Goal: Information Seeking & Learning: Learn about a topic

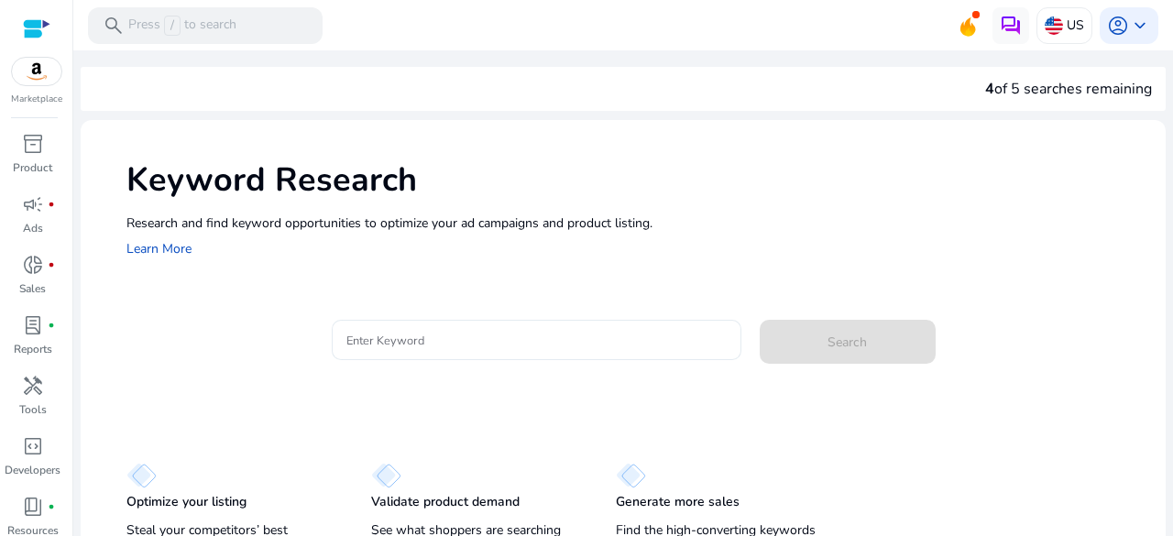
scroll to position [45, 0]
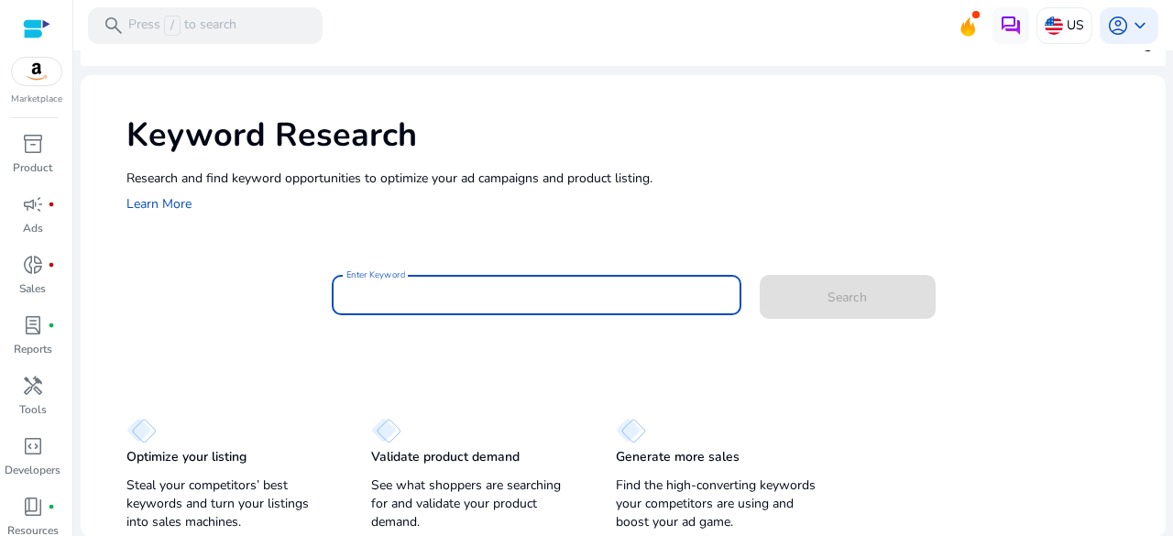
click at [604, 294] on input "Enter Keyword" at bounding box center [536, 295] width 380 height 20
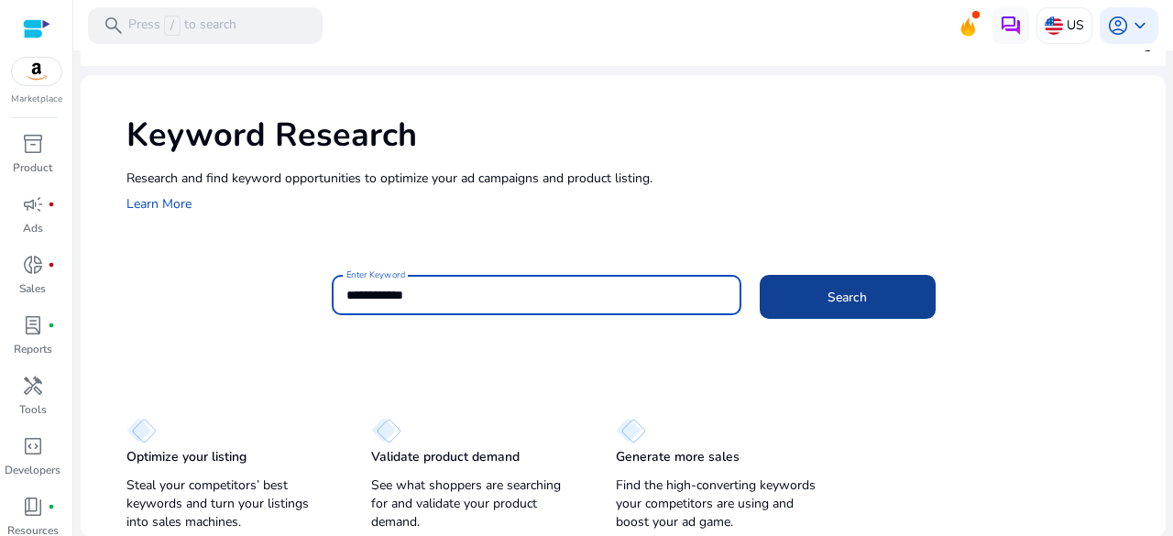
type input "**********"
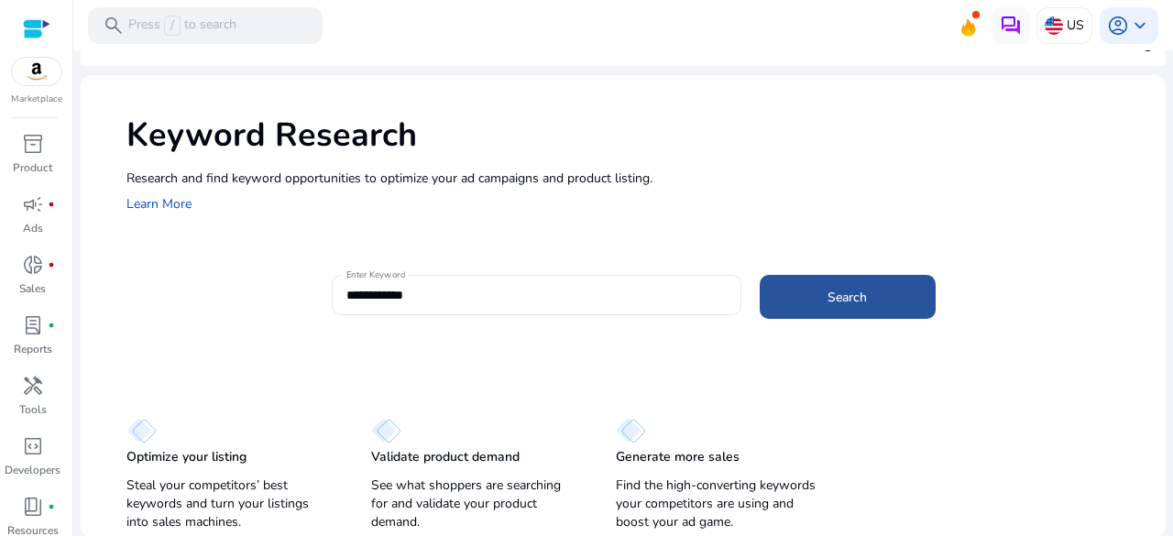
click at [847, 296] on span "Search" at bounding box center [846, 297] width 39 height 19
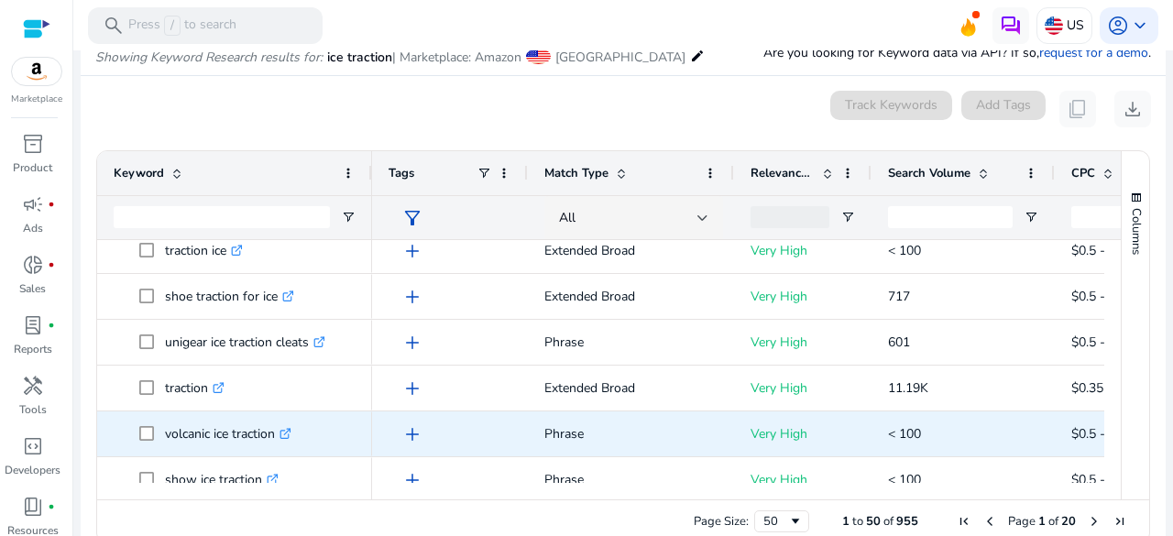
scroll to position [183, 0]
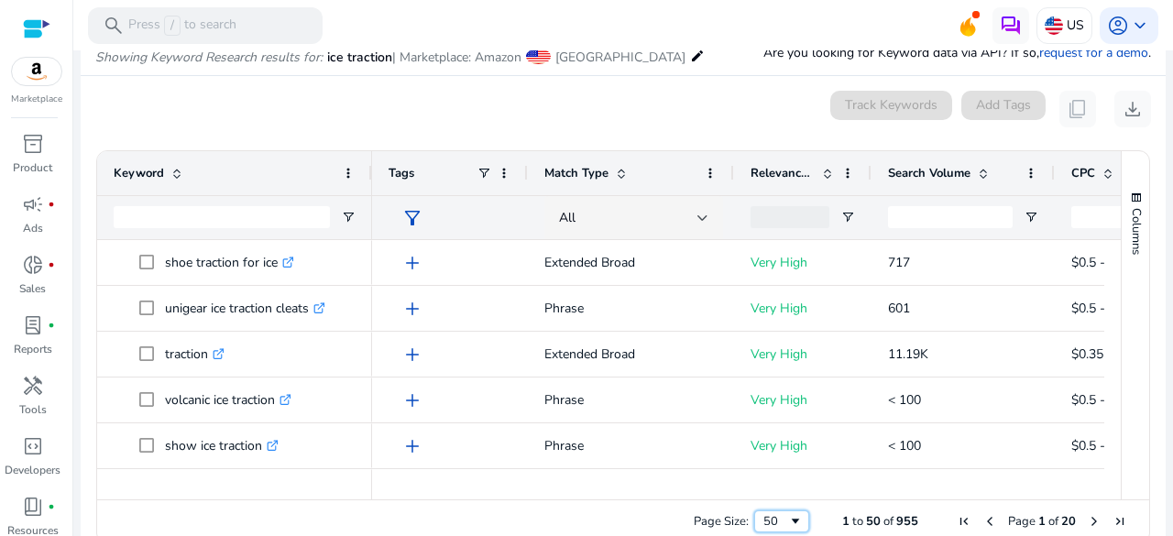
click at [792, 518] on span "Page Size" at bounding box center [795, 521] width 15 height 15
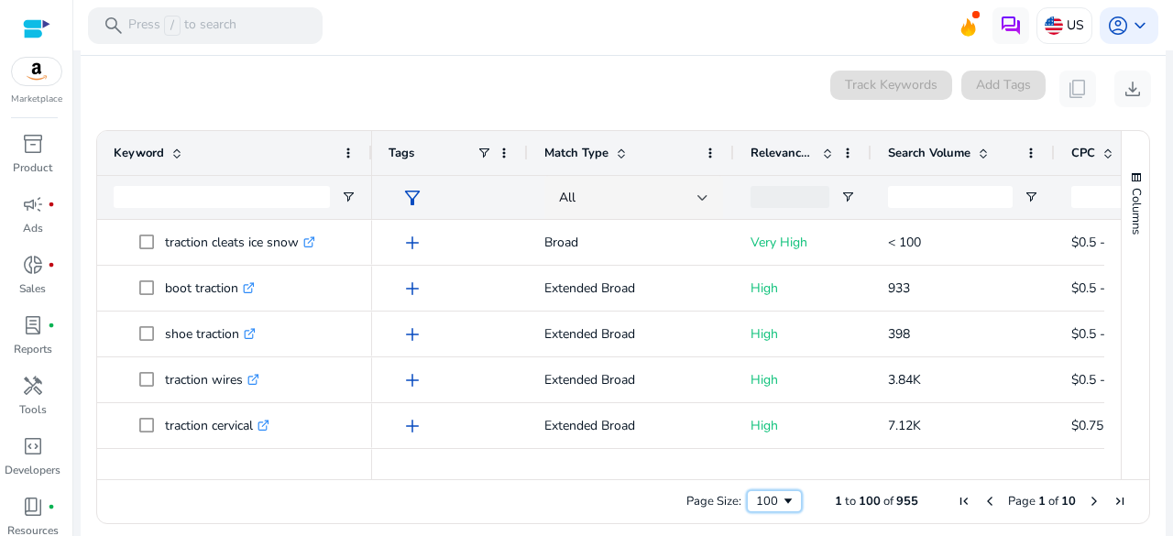
scroll to position [249, 0]
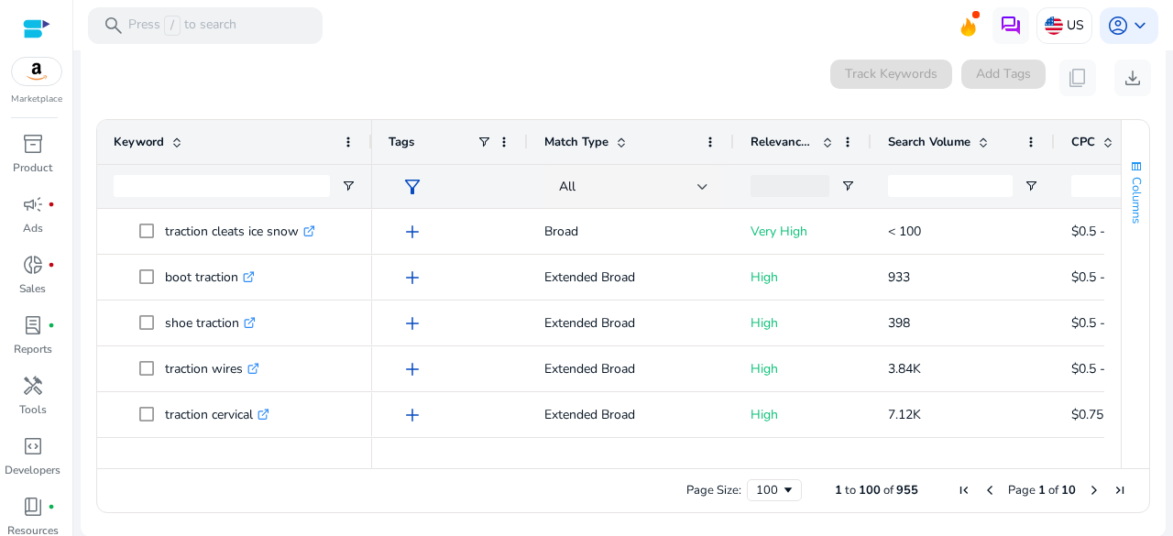
click at [1129, 164] on span "button" at bounding box center [1136, 166] width 15 height 15
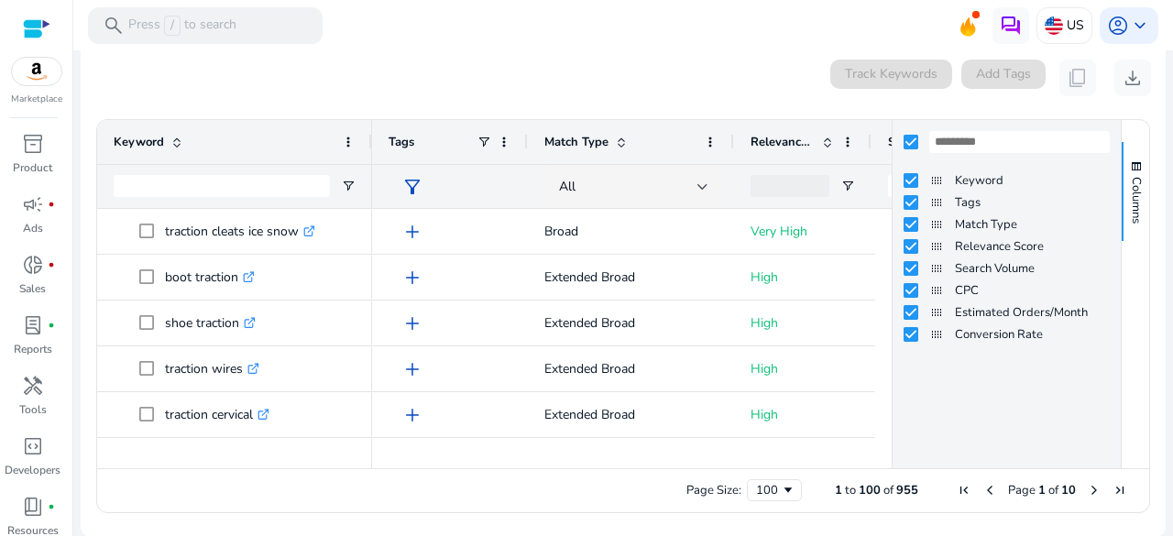
click at [623, 508] on div "Page Size: 100 1 to 100 of 955 Page 1 of 10" at bounding box center [623, 490] width 1052 height 44
click at [590, 486] on div "Page Size: 100 1 to 100 of 955 Page 1 of 10" at bounding box center [623, 490] width 1052 height 44
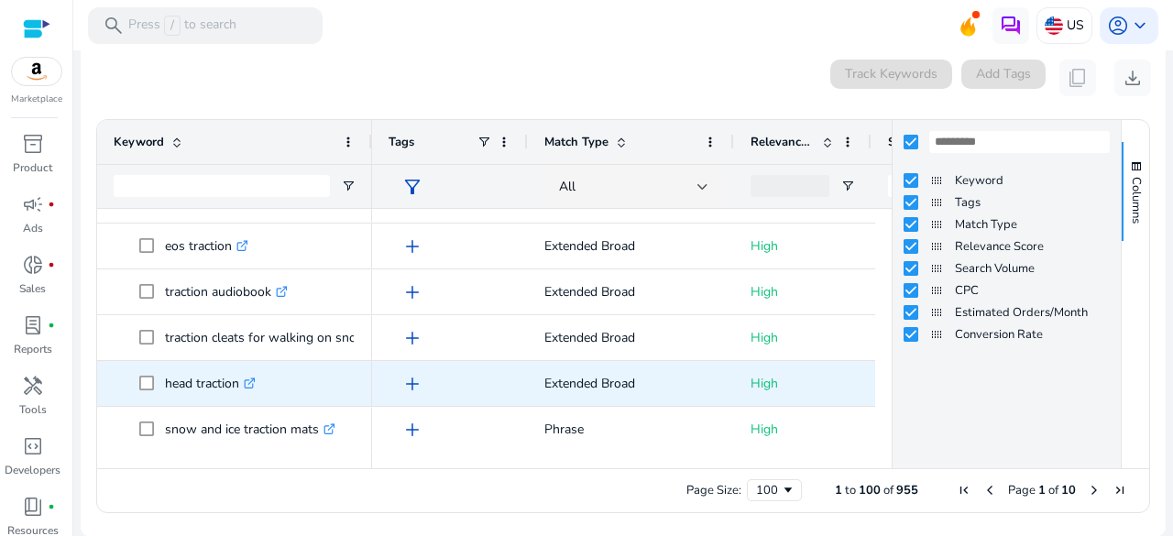
scroll to position [0, 0]
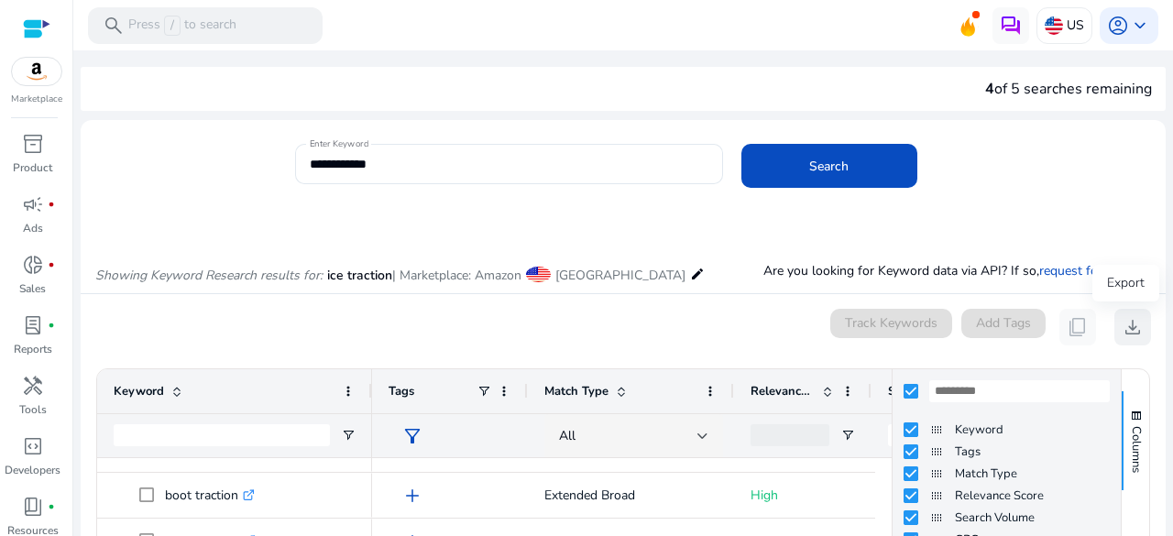
click at [1129, 322] on span "download" at bounding box center [1132, 327] width 22 height 22
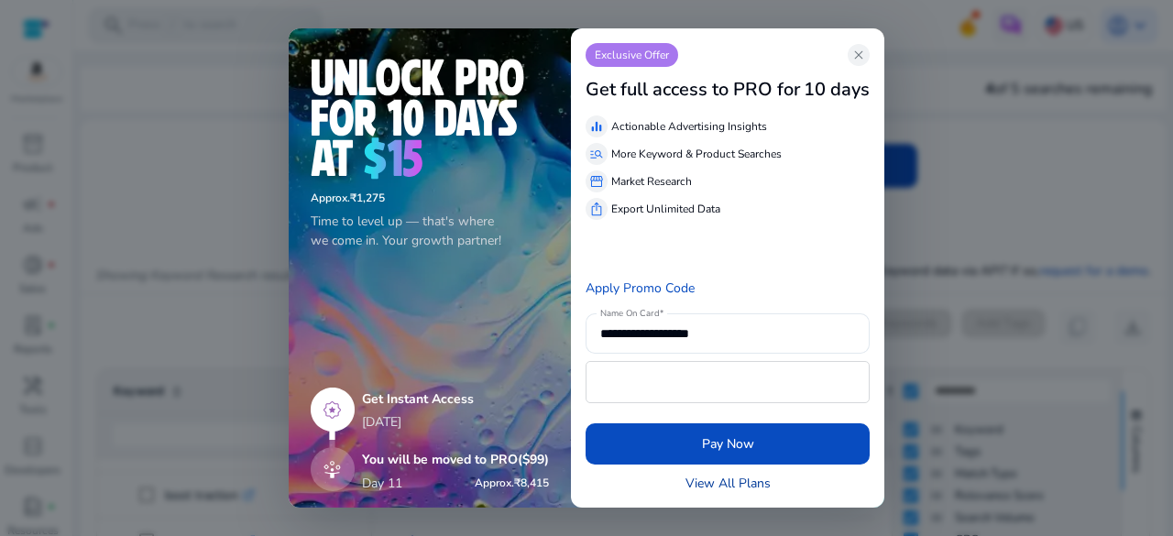
click at [737, 483] on link "View All Plans" at bounding box center [727, 483] width 85 height 19
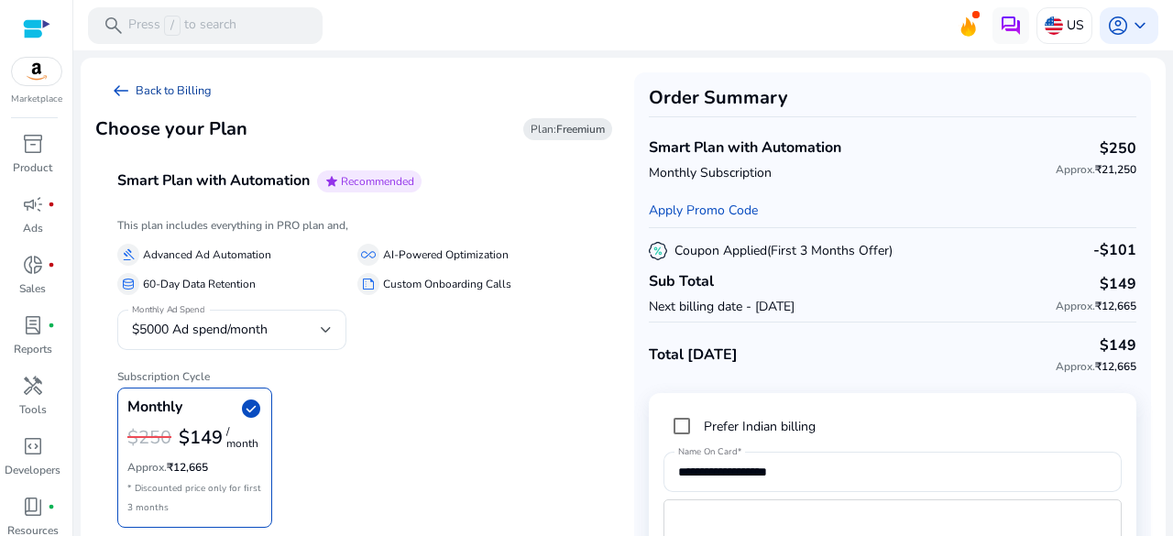
drag, startPoint x: 117, startPoint y: 89, endPoint x: 108, endPoint y: 97, distance: 12.3
click at [117, 89] on span "arrow_left_alt" at bounding box center [121, 91] width 22 height 22
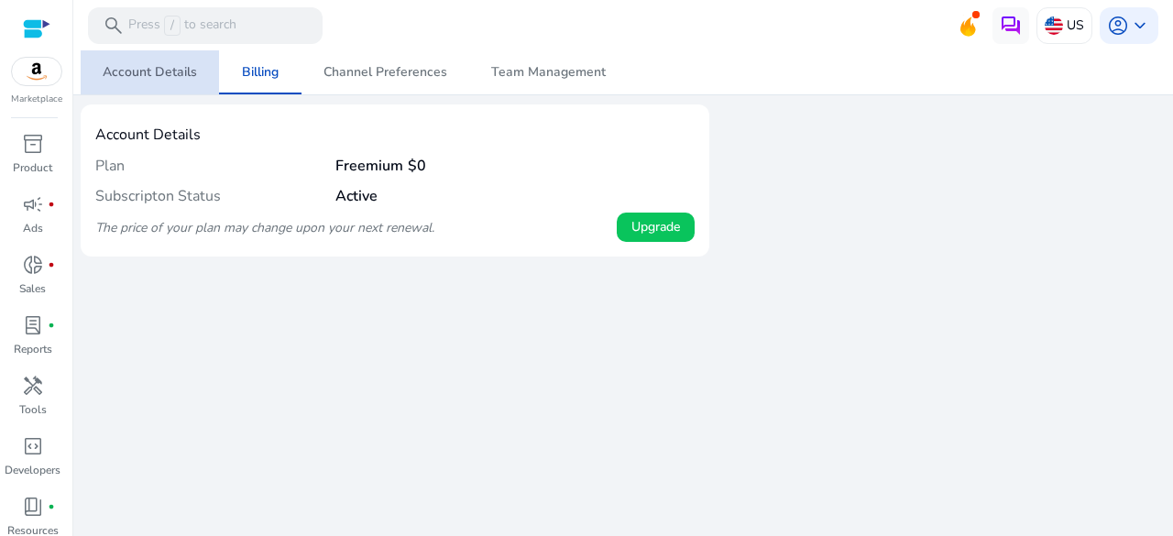
click at [158, 75] on span "Account Details" at bounding box center [150, 72] width 94 height 13
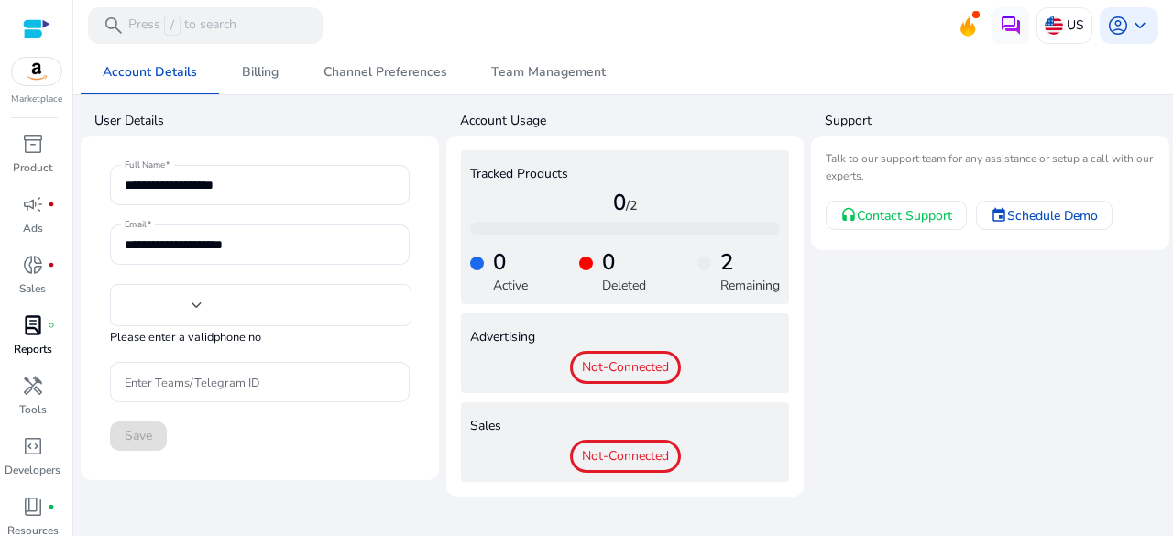
type input "***"
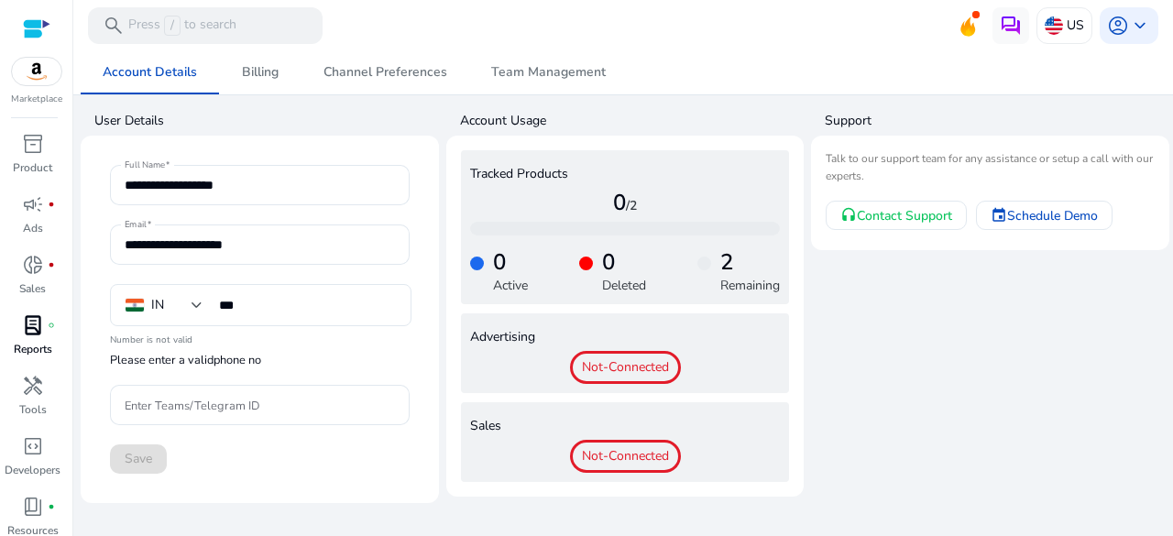
click at [38, 347] on p "Reports" at bounding box center [33, 349] width 38 height 16
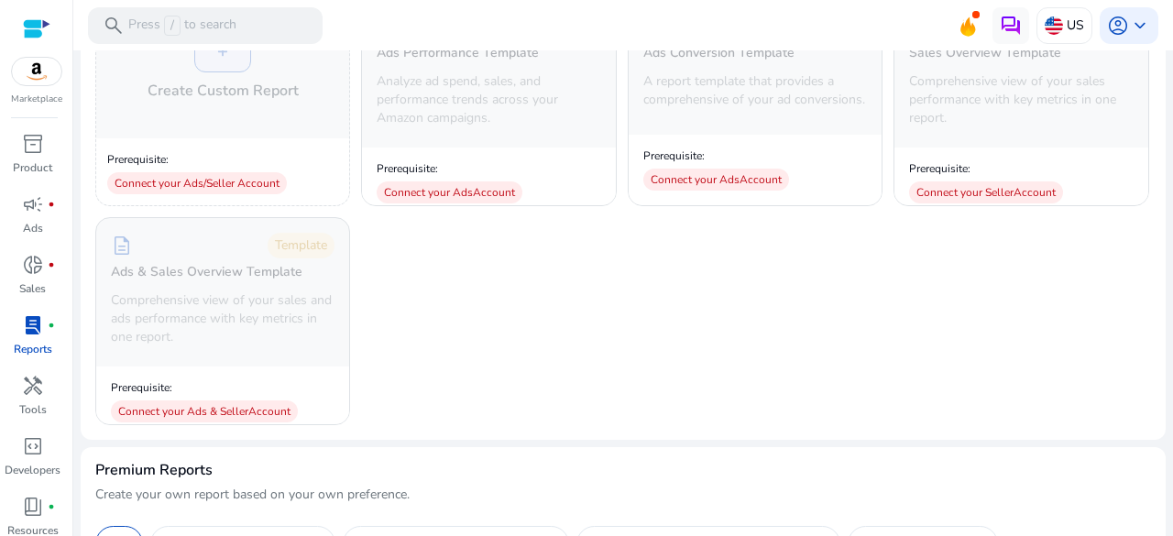
scroll to position [641, 0]
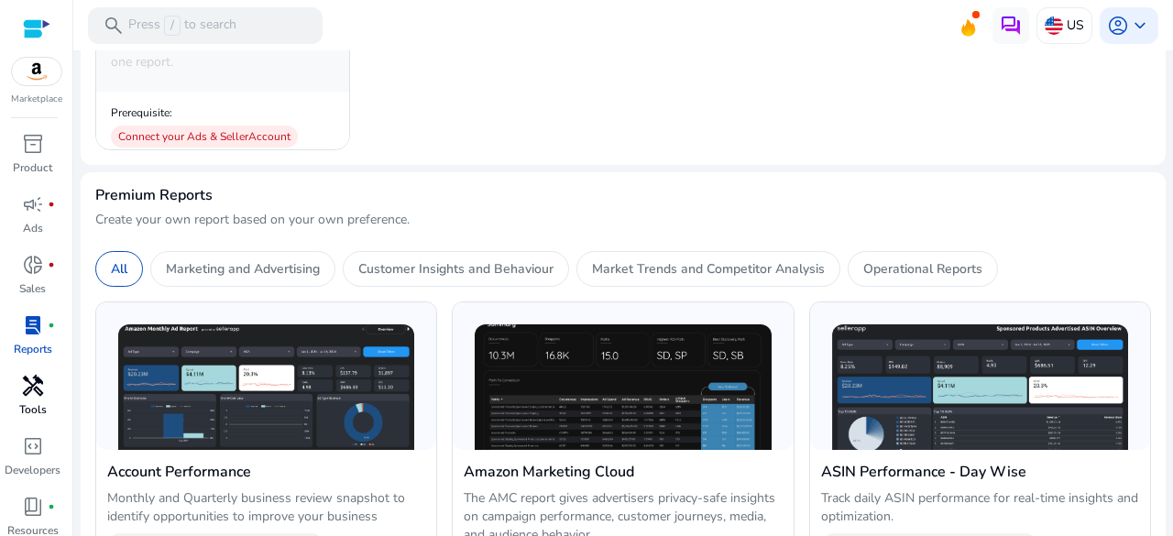
click at [35, 392] on span "handyman" at bounding box center [33, 386] width 22 height 22
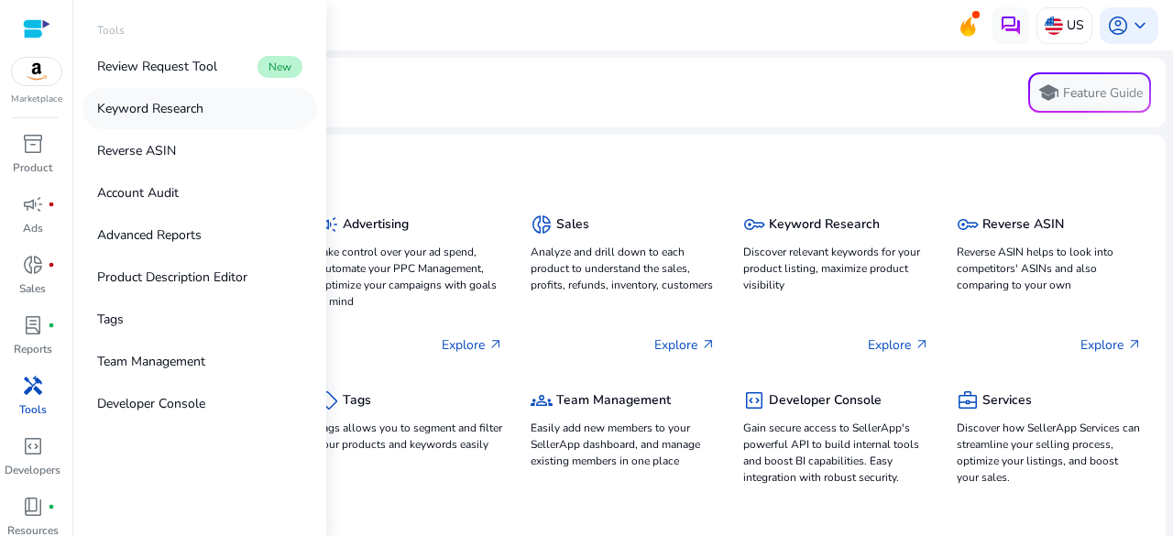
click at [148, 112] on p "Keyword Research" at bounding box center [150, 108] width 106 height 19
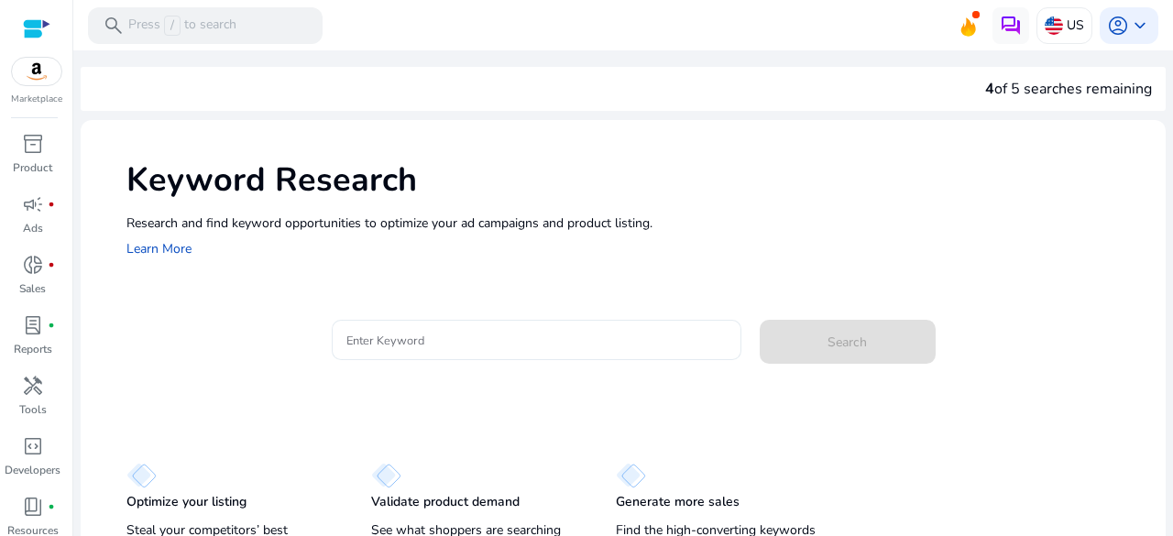
click at [493, 342] on input "Enter Keyword" at bounding box center [536, 340] width 380 height 20
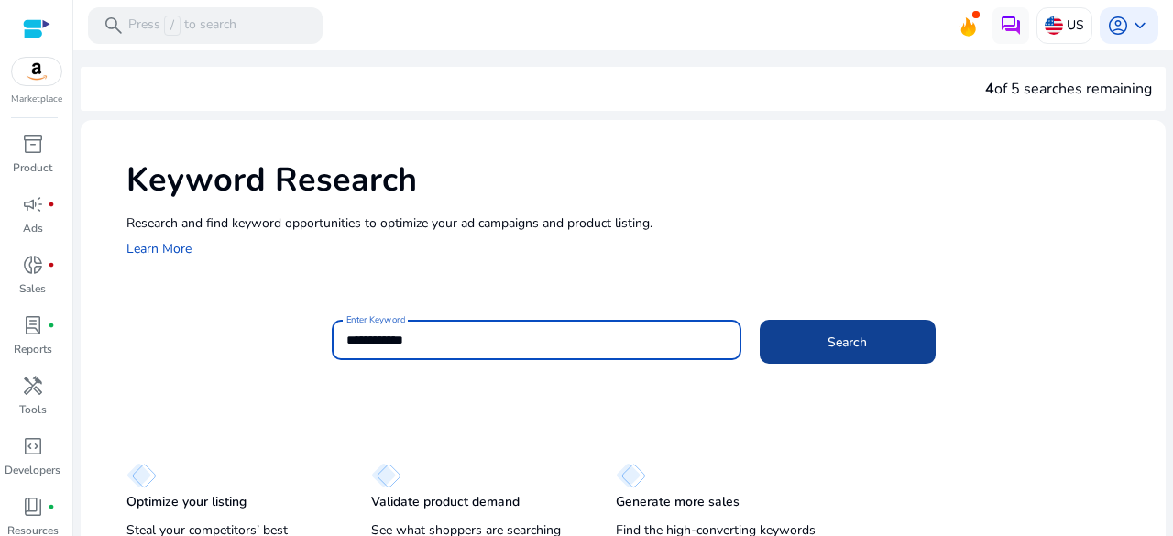
type input "**********"
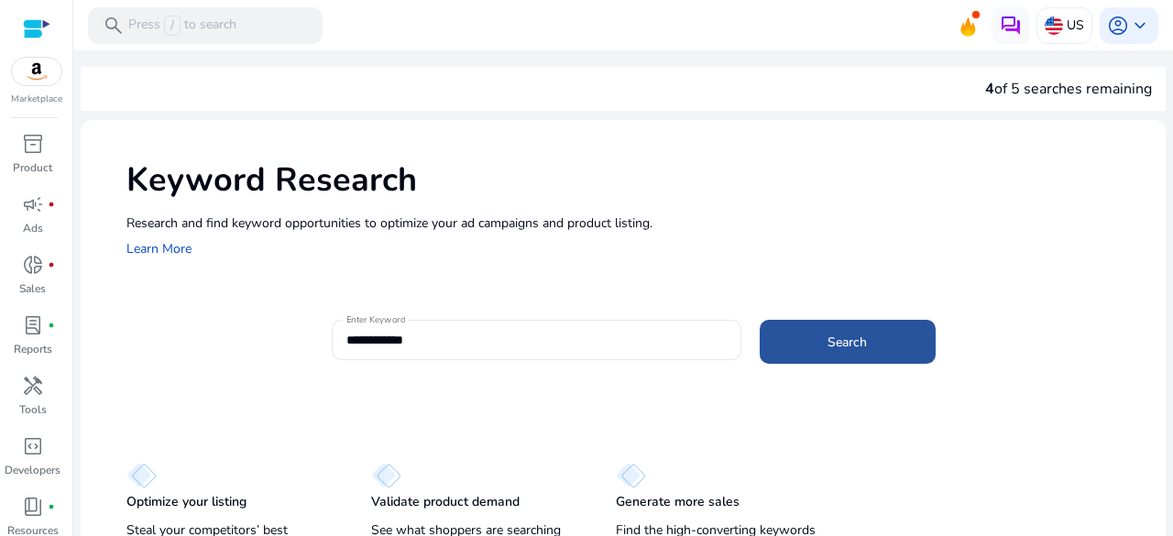
click at [807, 355] on span at bounding box center [848, 342] width 176 height 44
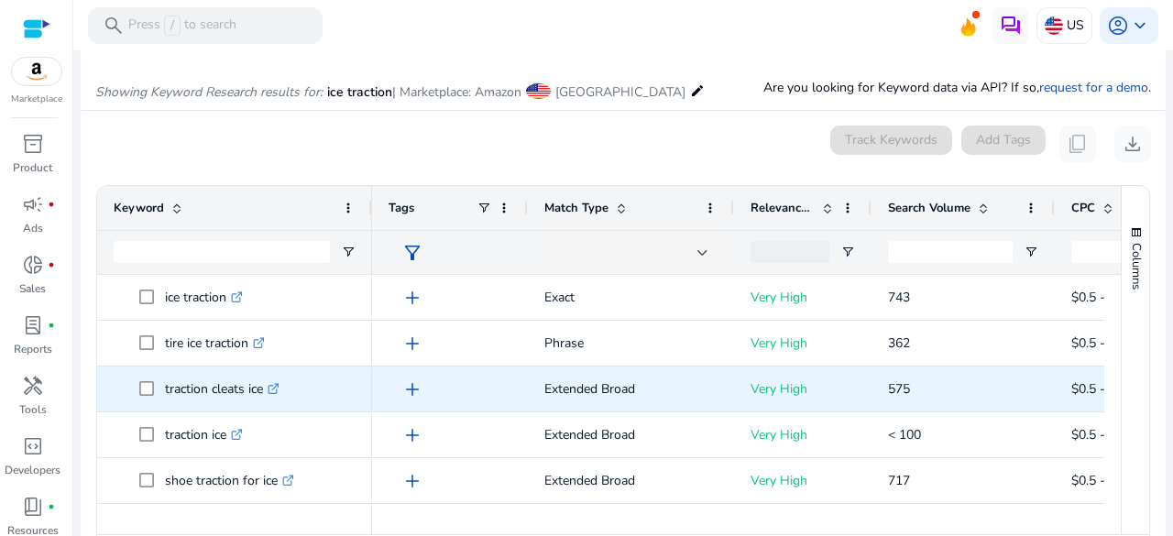
scroll to position [218, 0]
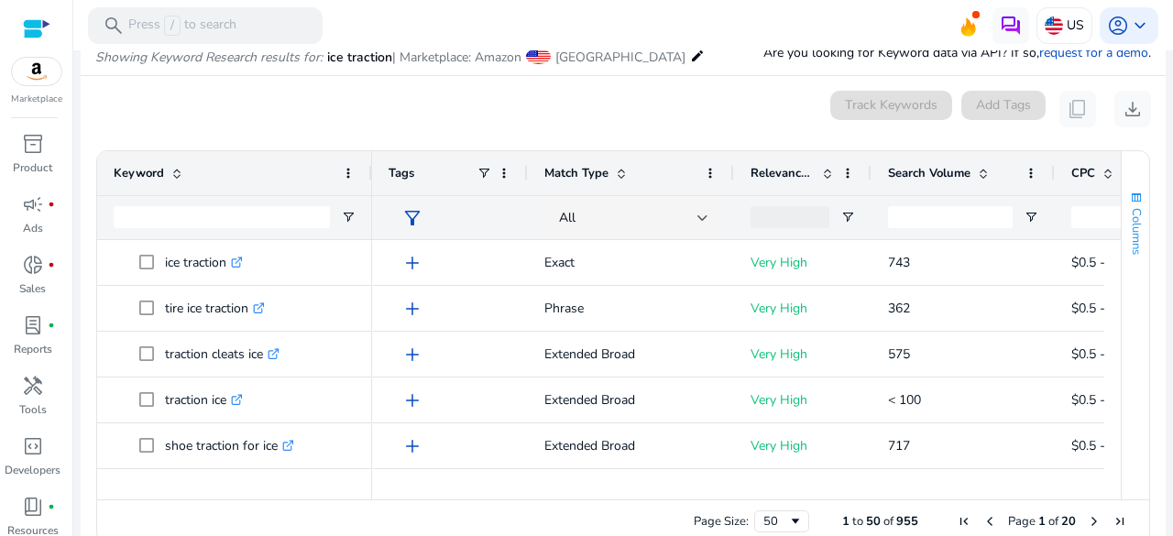
click at [1129, 218] on span "Columns" at bounding box center [1136, 231] width 16 height 47
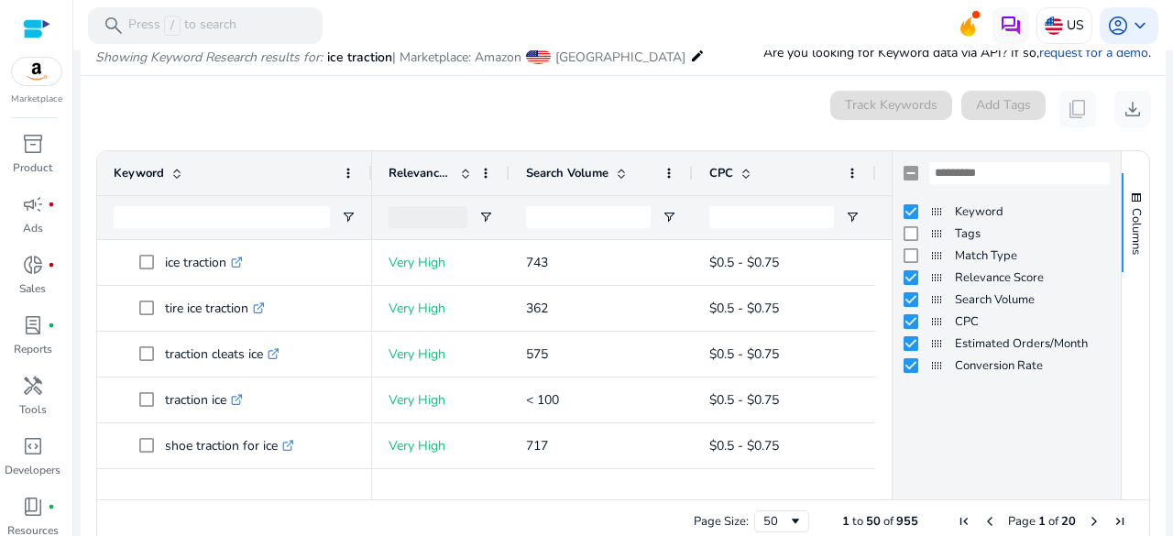
click at [779, 126] on div "0 keyword(s) selected Track Keywords Add Tags content_copy download" at bounding box center [622, 109] width 1055 height 37
click at [796, 129] on mat-card "0 keyword(s) selected Track Keywords Add Tags content_copy download 1 to 50 of …" at bounding box center [623, 322] width 1085 height 492
click at [1128, 214] on span "Columns" at bounding box center [1136, 231] width 16 height 47
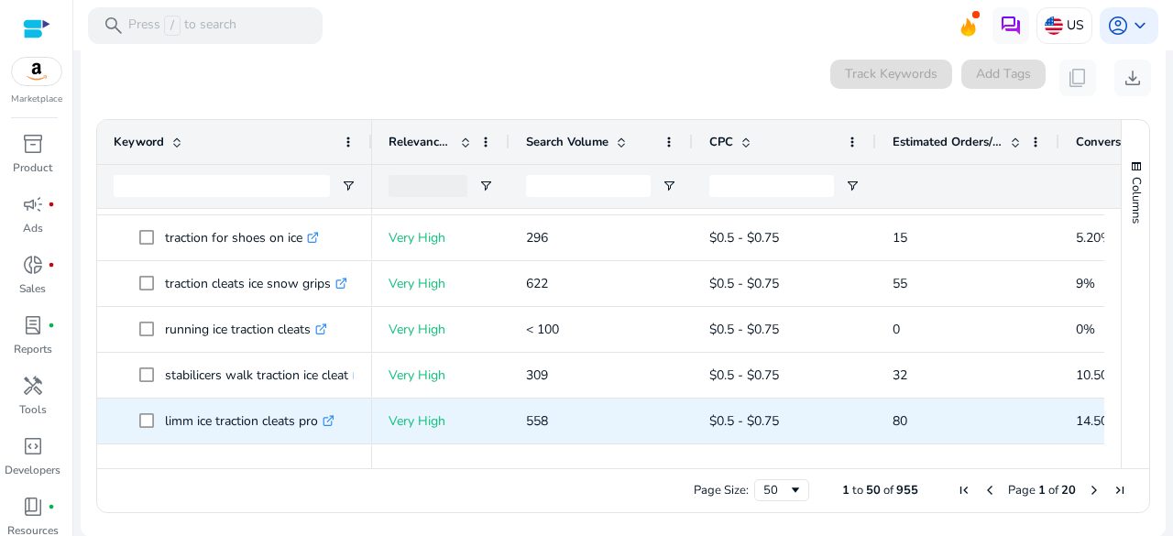
scroll to position [1339, 0]
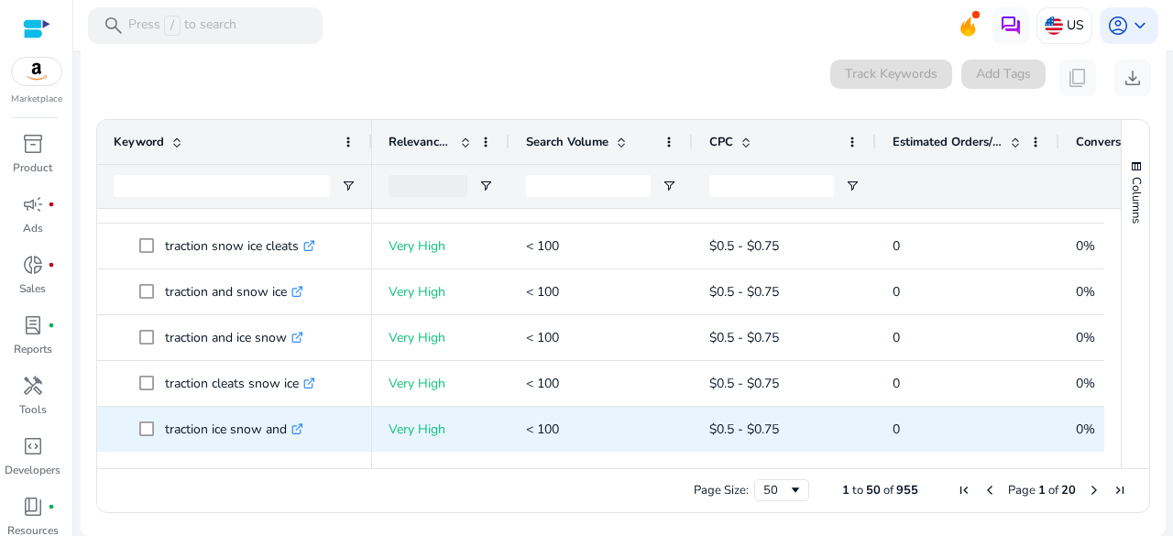
drag, startPoint x: 160, startPoint y: 234, endPoint x: 1096, endPoint y: 444, distance: 958.9
click at [1096, 444] on div "ice traction .st0{fill:#2c8af8} traction ice snow cleats .st0{fill:#2c8af8} tra…" at bounding box center [600, 330] width 1007 height 243
copy div "ice traction .st0{fill:#2c8af8} traction ice snow cleats .st0{fill:#2c8af8} tra…"
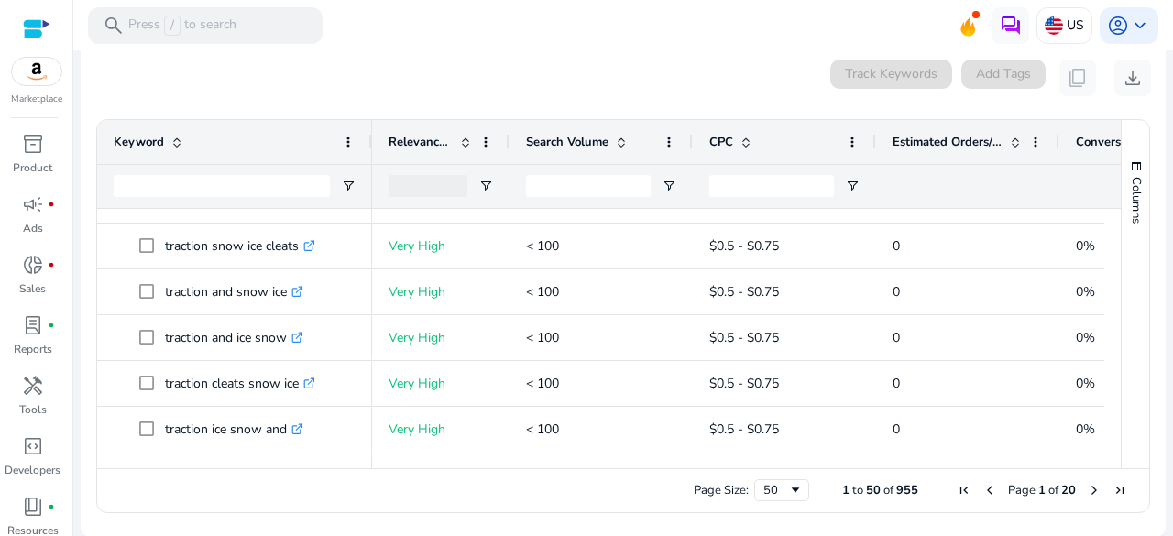
copy div "ice traction .st0{fill:#2c8af8} traction ice snow cleats .st0{fill:#2c8af8} tra…"
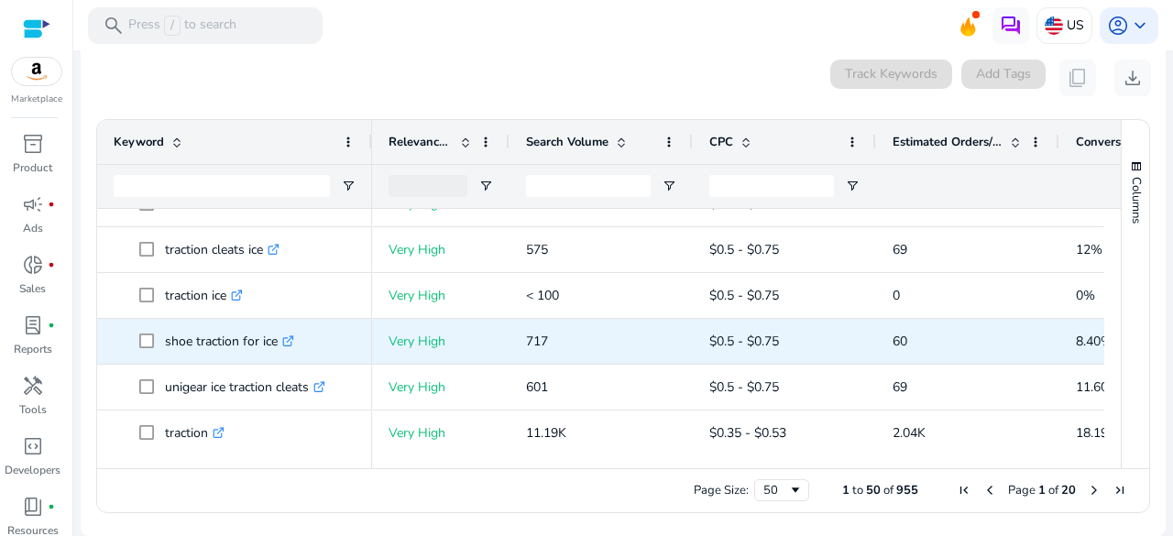
scroll to position [0, 0]
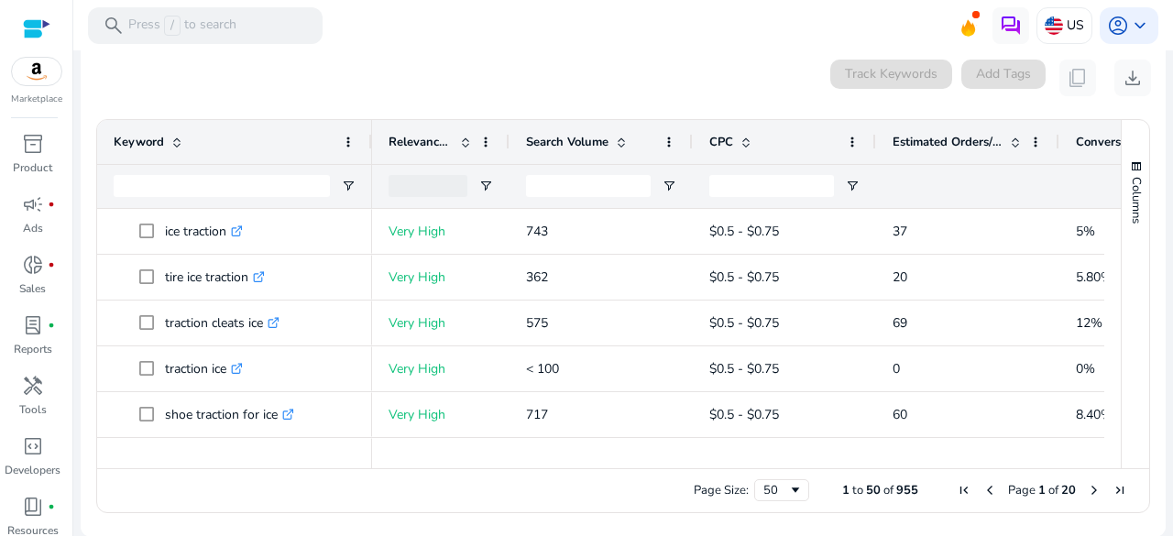
click at [572, 496] on div "Page Size: 50 1 to 50 of 955 Page 1 of 20" at bounding box center [623, 490] width 1052 height 44
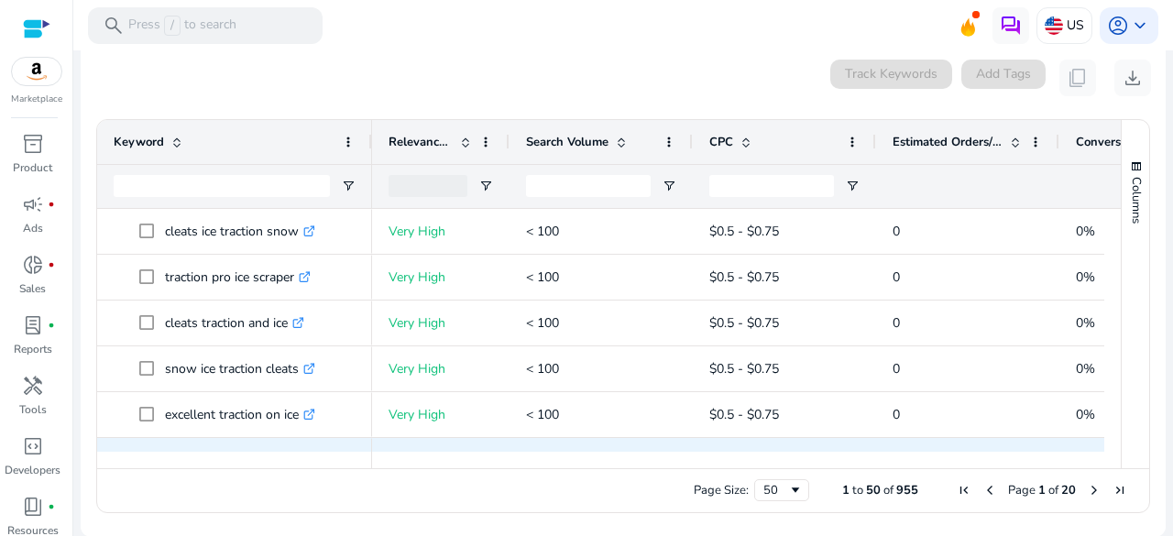
scroll to position [2047, 0]
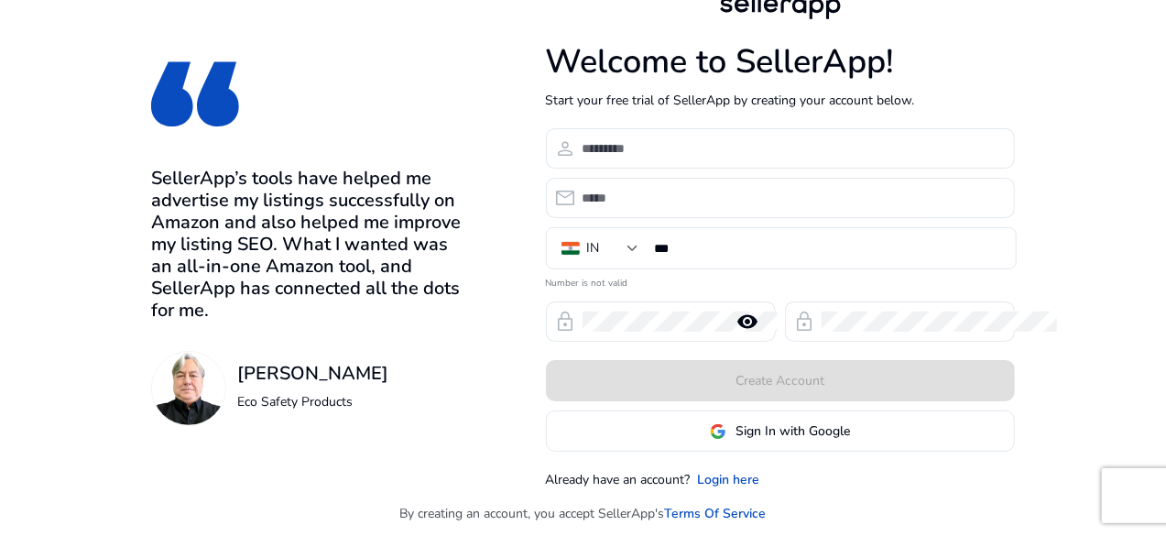
scroll to position [13, 0]
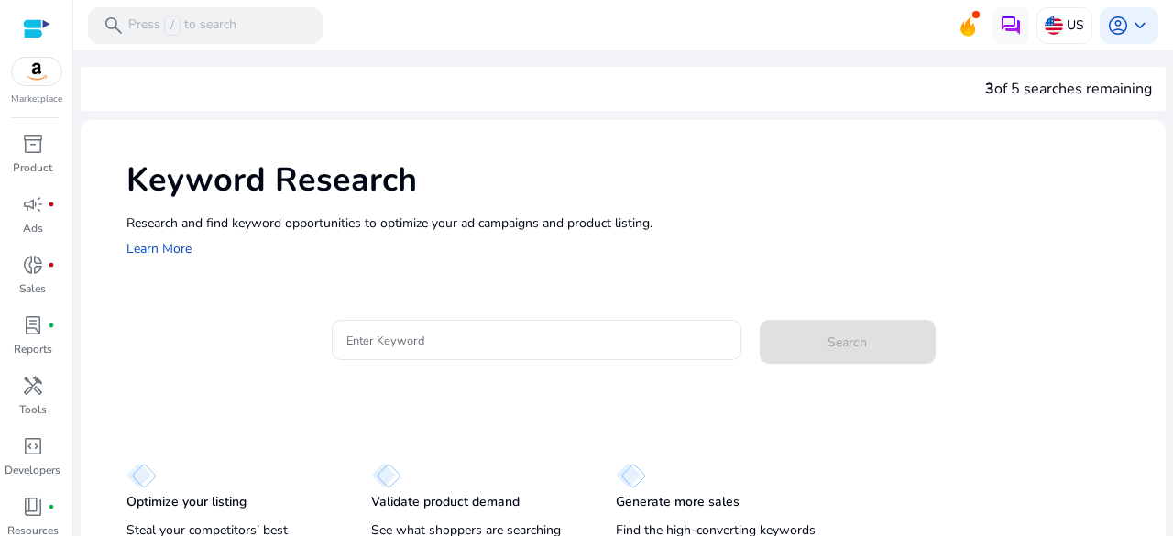
scroll to position [45, 0]
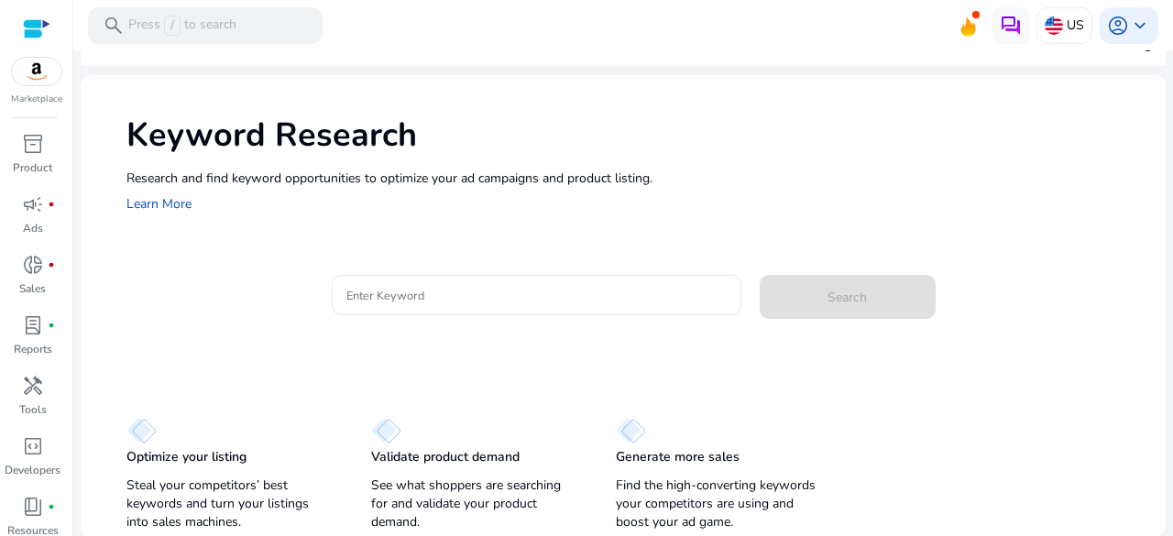
click at [625, 299] on input "Enter Keyword" at bounding box center [536, 295] width 380 height 20
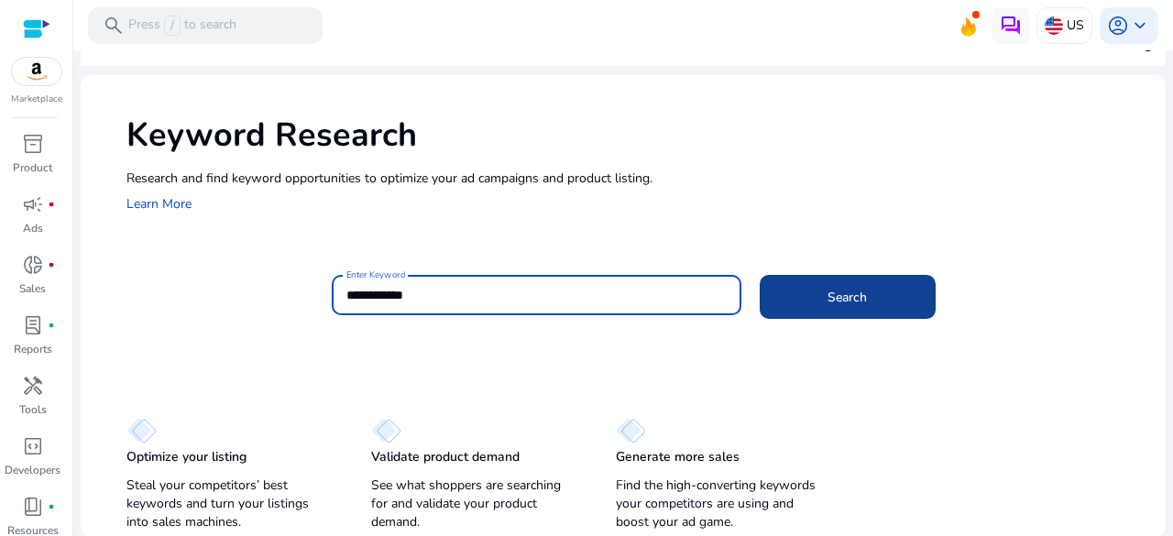
type input "**********"
click at [831, 300] on span "Search" at bounding box center [846, 297] width 39 height 19
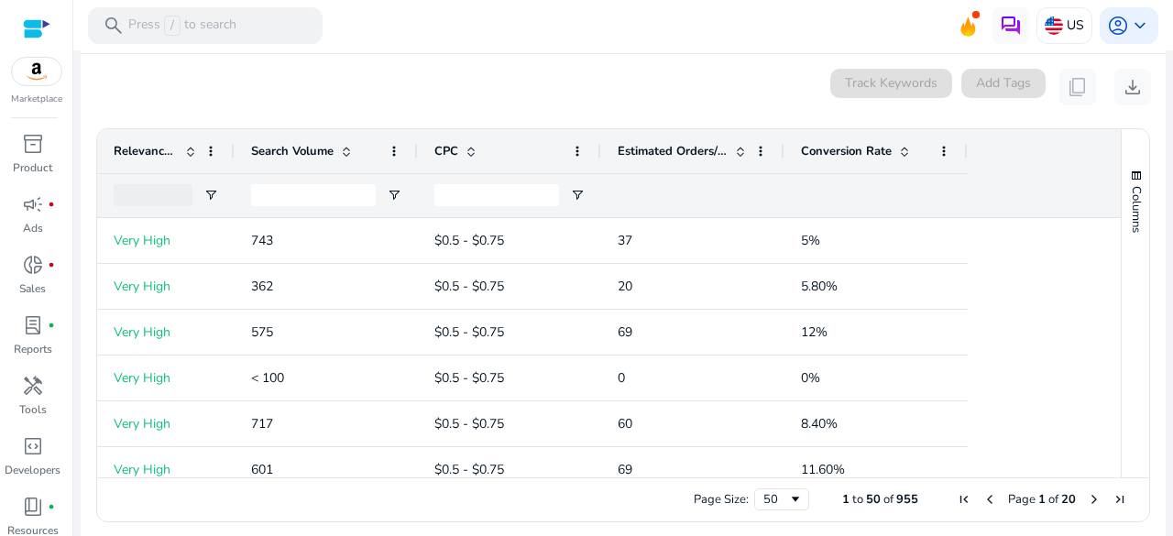
scroll to position [249, 0]
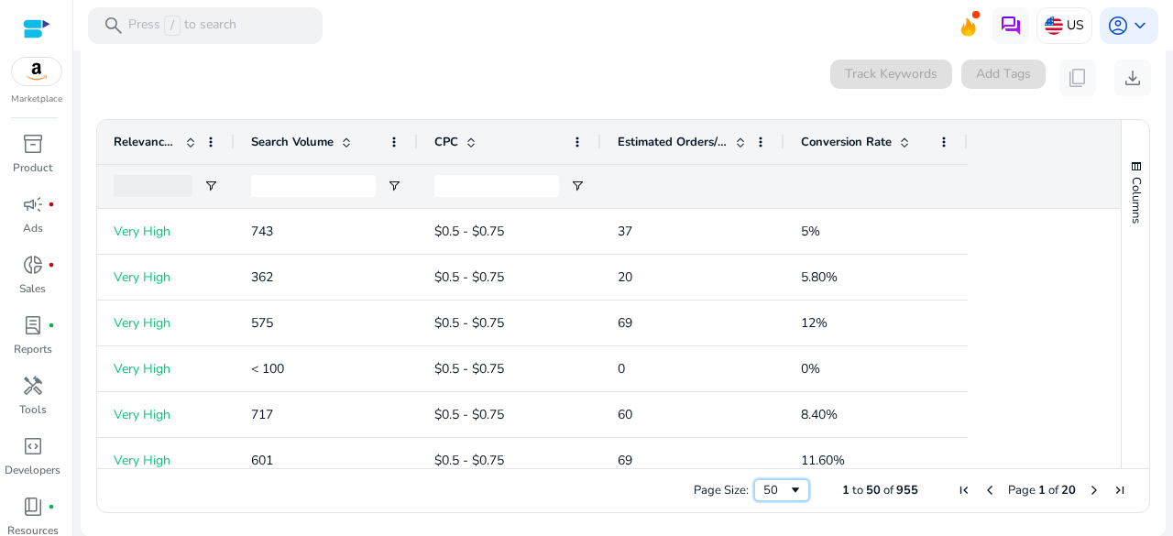
click at [788, 489] on span "Page Size" at bounding box center [795, 490] width 15 height 15
drag, startPoint x: 458, startPoint y: 500, endPoint x: 570, endPoint y: 510, distance: 112.2
click at [570, 511] on div "Page Size: 100 1 to 100 of 955 Page 1 of 10" at bounding box center [623, 490] width 1052 height 44
click at [1129, 162] on span "button" at bounding box center [1136, 166] width 15 height 15
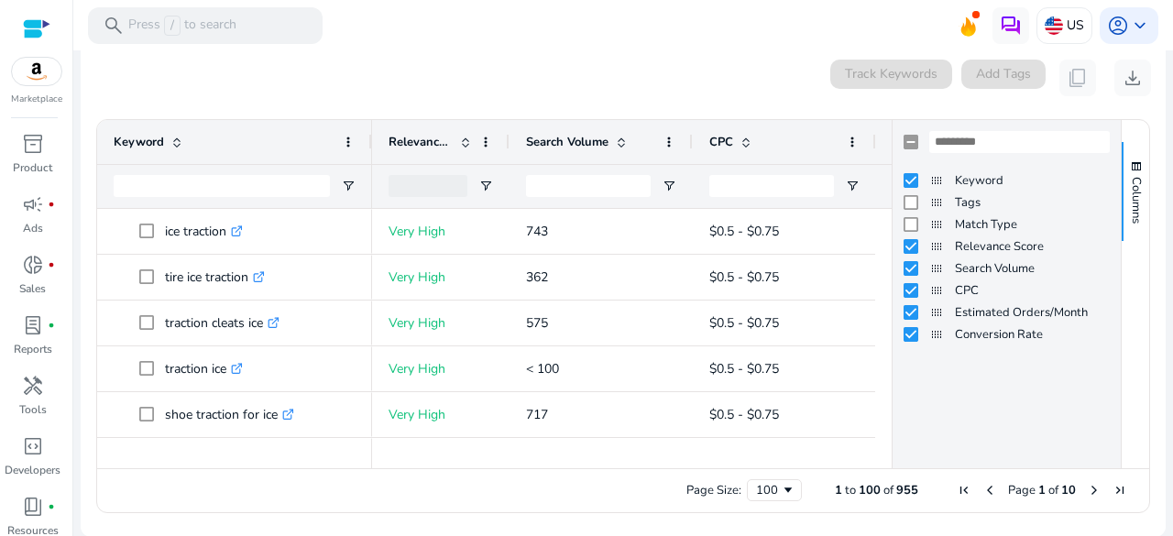
click at [736, 90] on div "0 keyword(s) selected Track Keywords Add Tags content_copy download" at bounding box center [622, 78] width 1055 height 37
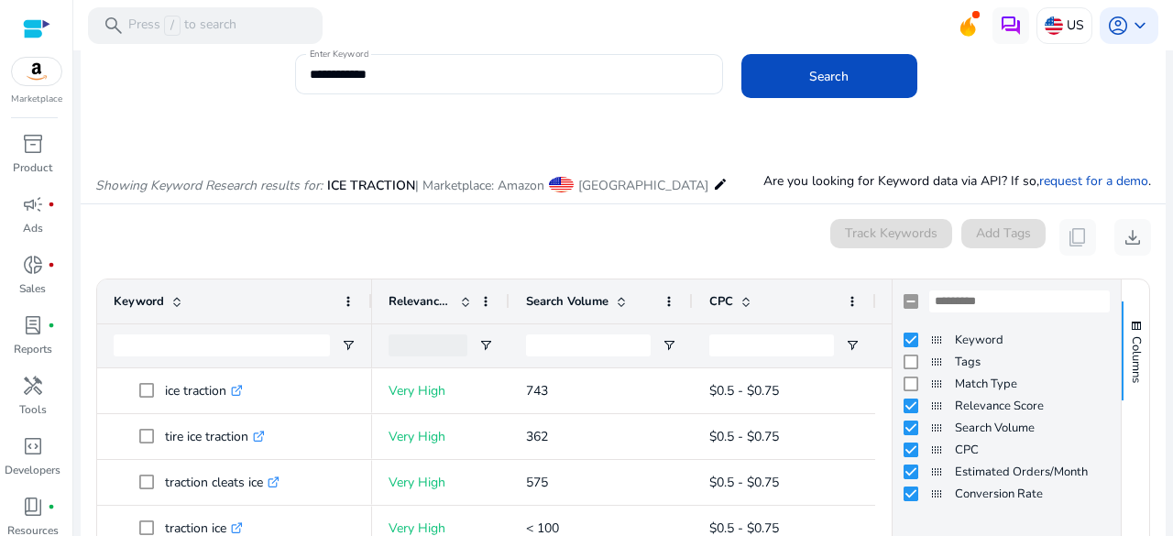
scroll to position [66, 0]
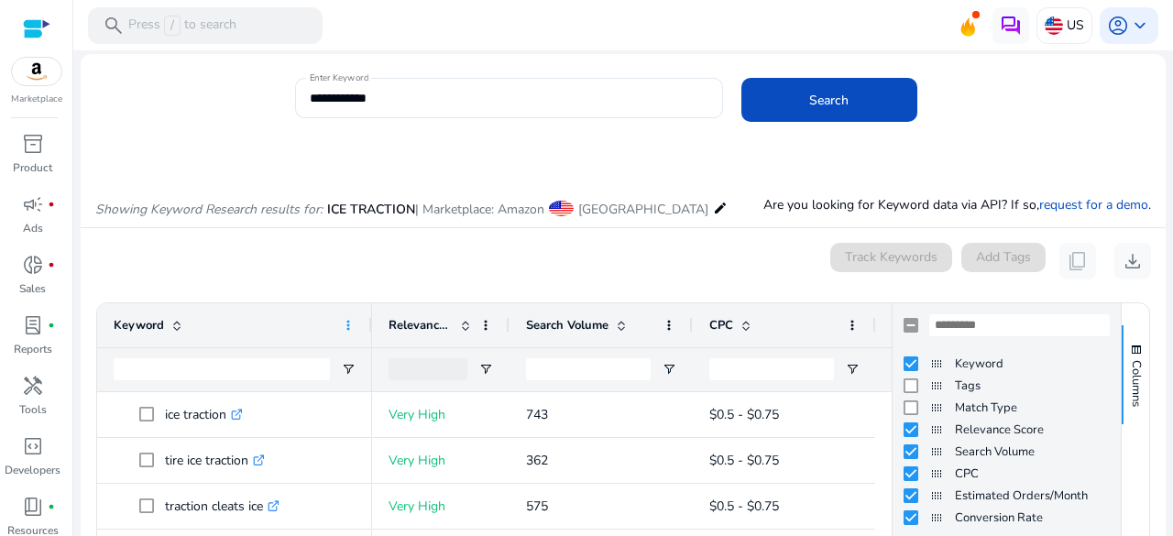
click at [352, 329] on span at bounding box center [348, 325] width 15 height 15
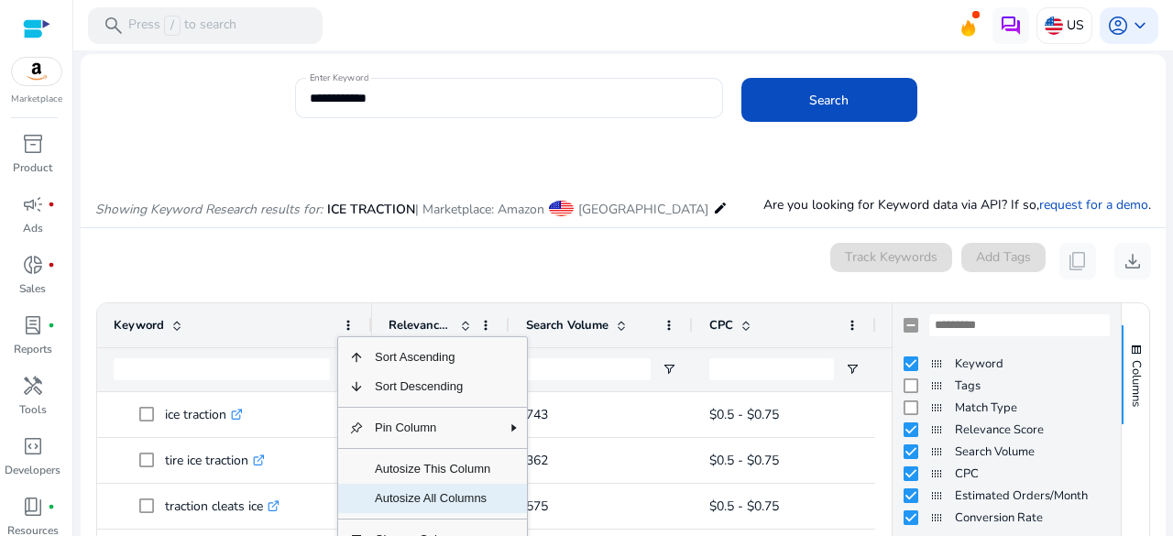
scroll to position [158, 0]
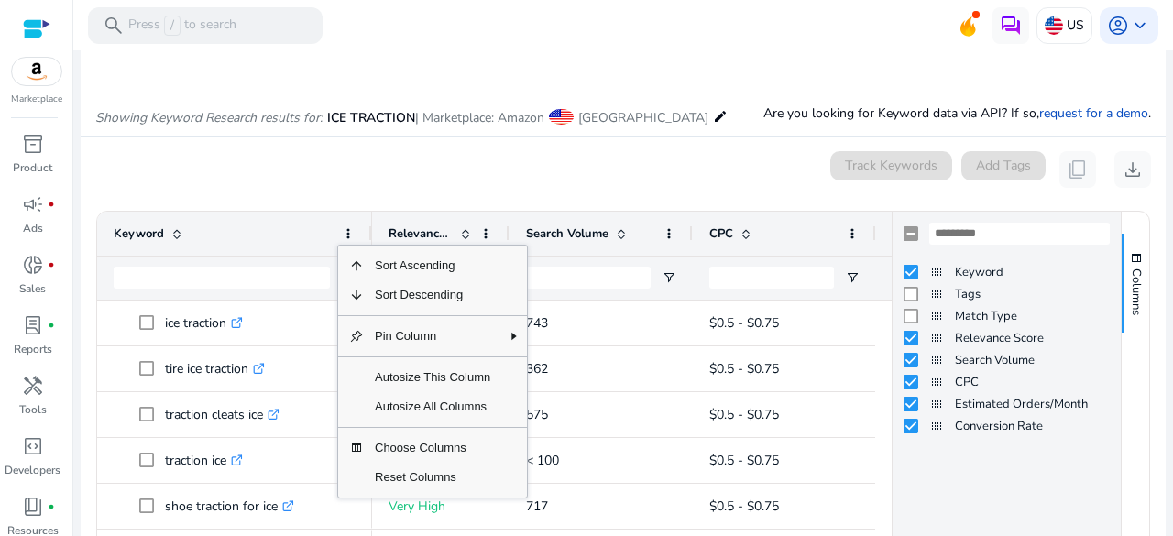
click at [306, 168] on div "0 keyword(s) selected Track Keywords Add Tags content_copy download" at bounding box center [622, 169] width 1055 height 37
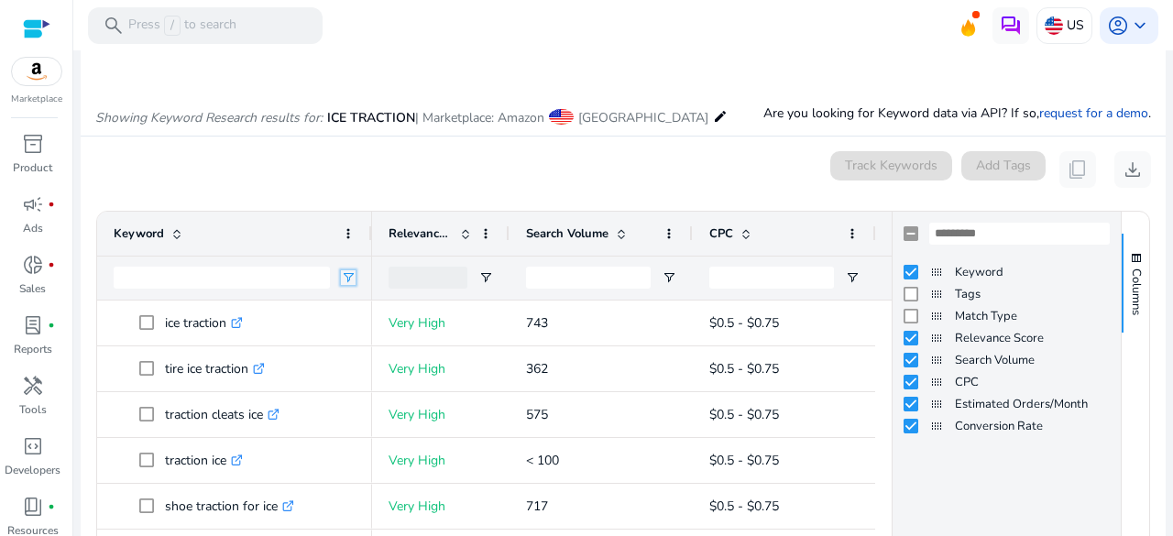
click at [342, 276] on span "Open Filter Menu" at bounding box center [348, 277] width 15 height 15
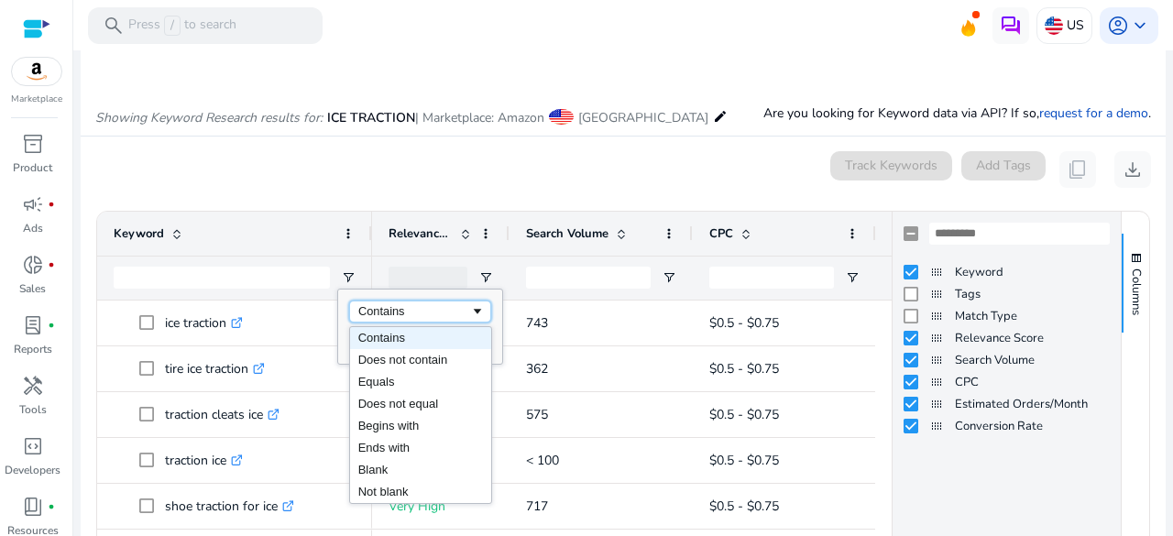
click at [388, 304] on div "Contains" at bounding box center [414, 311] width 112 height 14
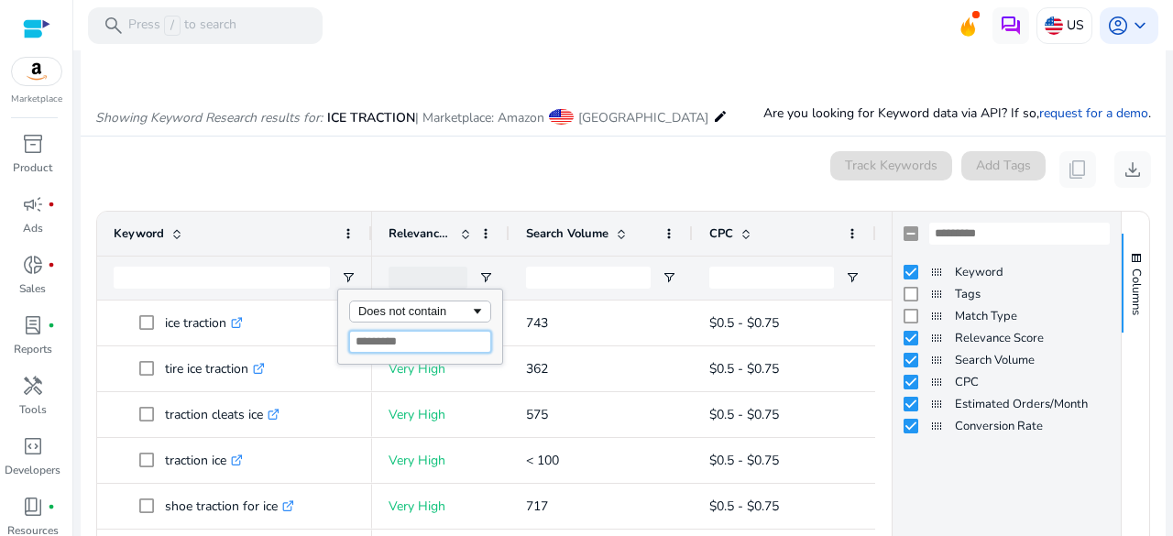
click at [427, 342] on input "Filter Value" at bounding box center [420, 342] width 142 height 22
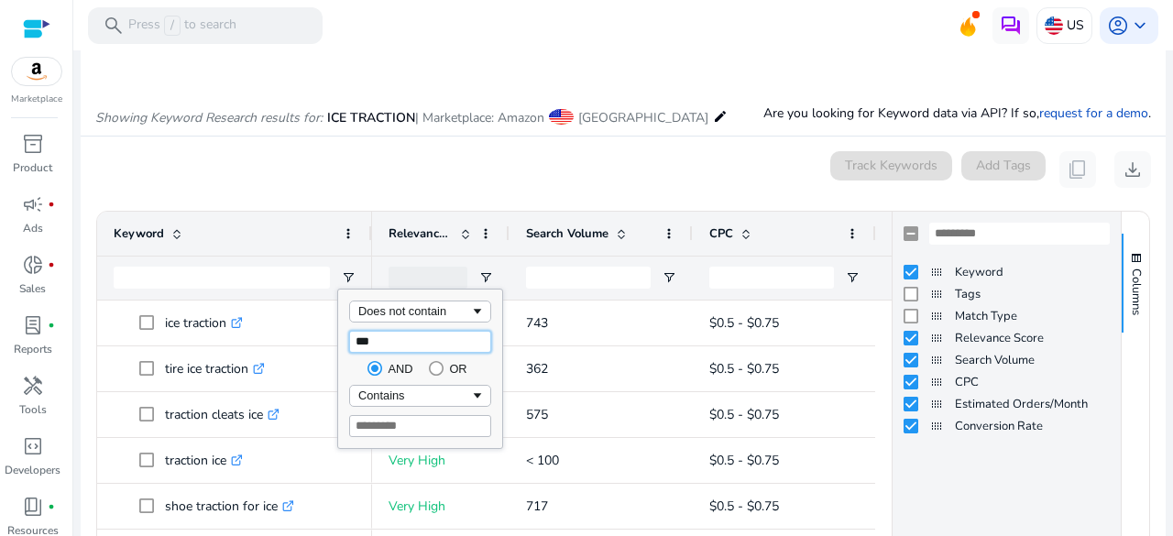
type input "****"
click at [454, 168] on div "0 keyword(s) selected Track Keywords Add Tags content_copy download" at bounding box center [622, 169] width 1055 height 37
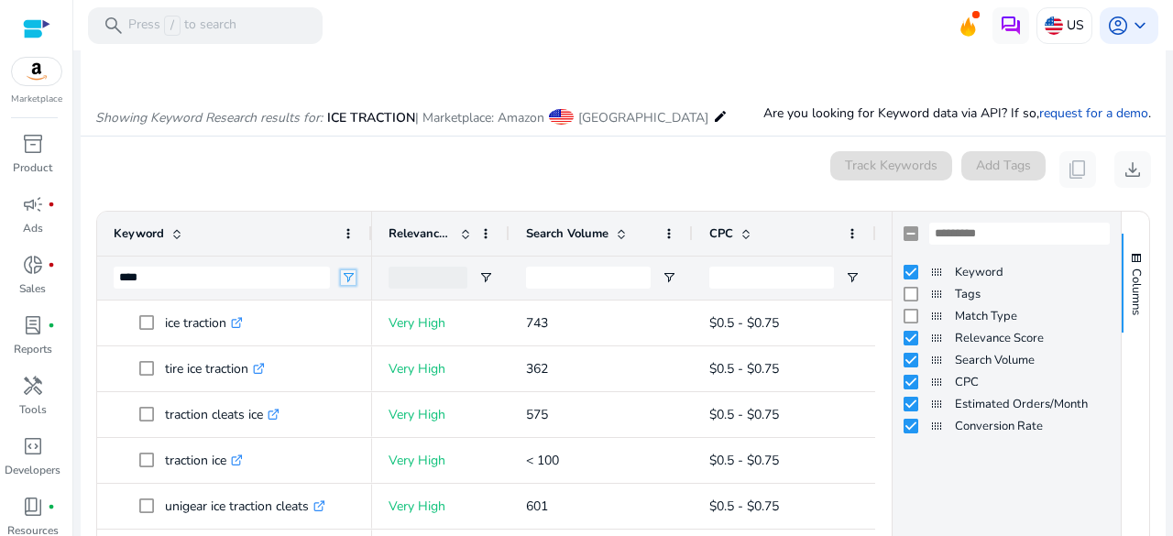
click at [348, 278] on span "Open Filter Menu" at bounding box center [348, 277] width 15 height 15
click at [376, 191] on mat-card "0 keyword(s) selected Track Keywords Add Tags content_copy download 1 to 100 of…" at bounding box center [623, 383] width 1085 height 492
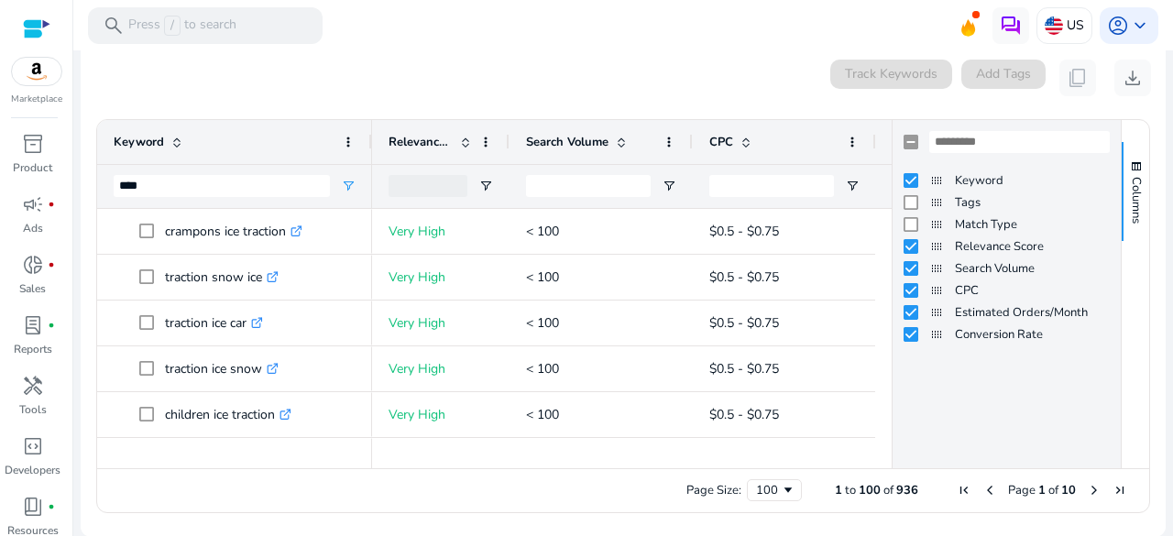
scroll to position [550, 0]
click at [1130, 190] on span "Columns" at bounding box center [1136, 200] width 16 height 47
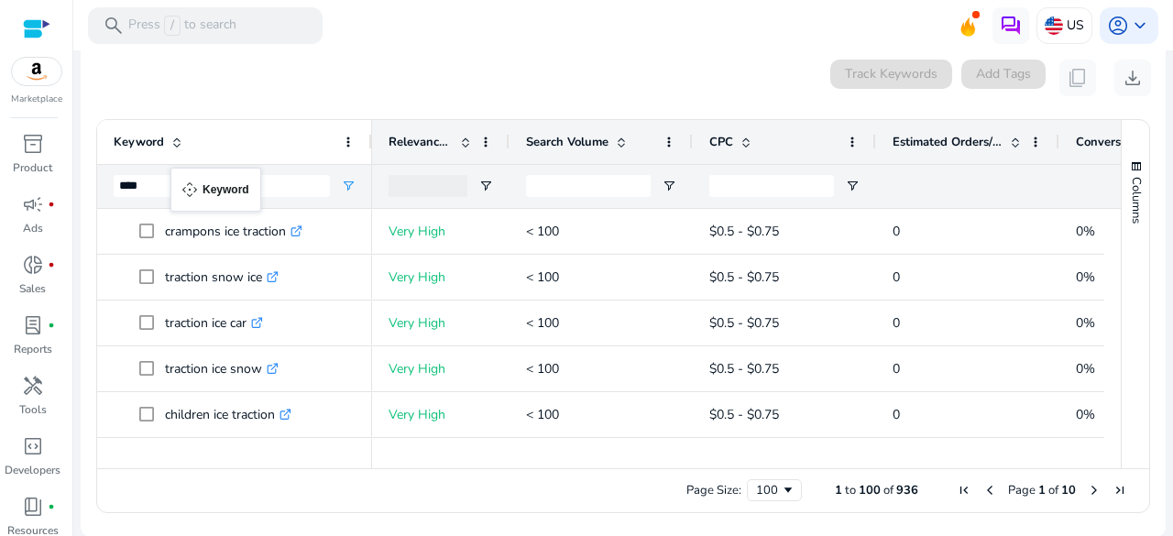
drag, startPoint x: 102, startPoint y: 142, endPoint x: 174, endPoint y: 179, distance: 81.1
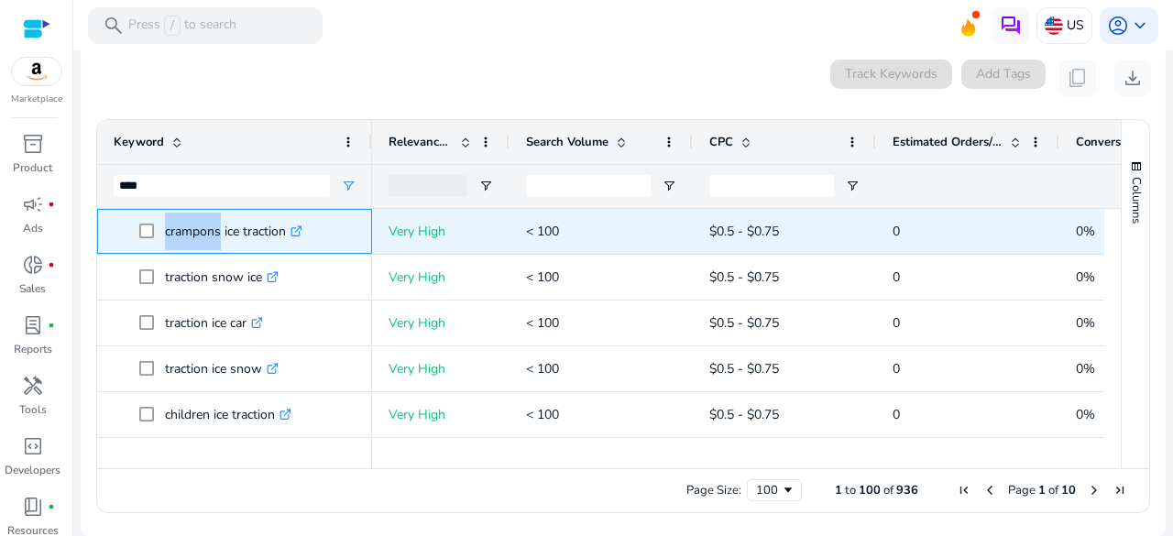
drag, startPoint x: 104, startPoint y: 224, endPoint x: 216, endPoint y: 235, distance: 112.2
click at [216, 235] on div "crampons ice traction .st0{fill:#2c8af8}" at bounding box center [234, 231] width 275 height 45
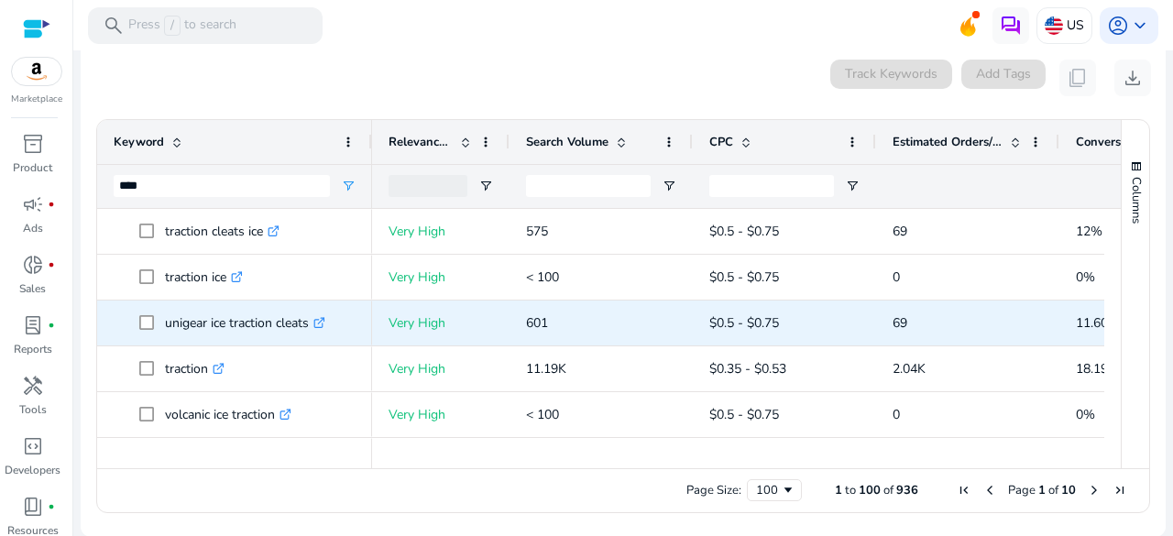
scroll to position [0, 0]
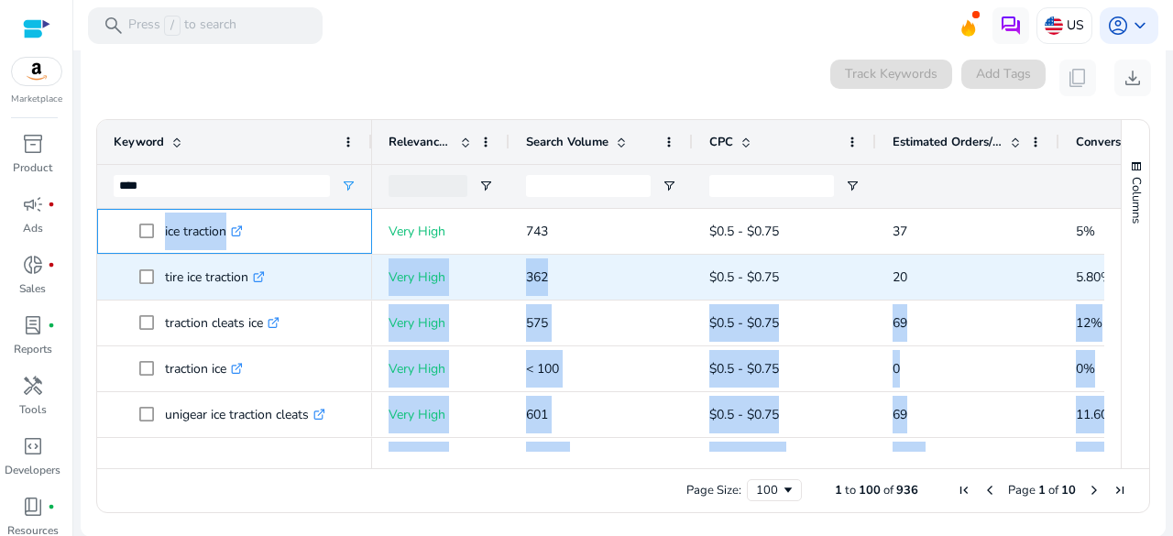
drag, startPoint x: 157, startPoint y: 230, endPoint x: 623, endPoint y: 289, distance: 470.0
click at [623, 289] on div "traction snow ice .st0{fill:#2c8af8} traction ice car .st0{fill:#2c8af8} tracti…" at bounding box center [600, 330] width 1007 height 243
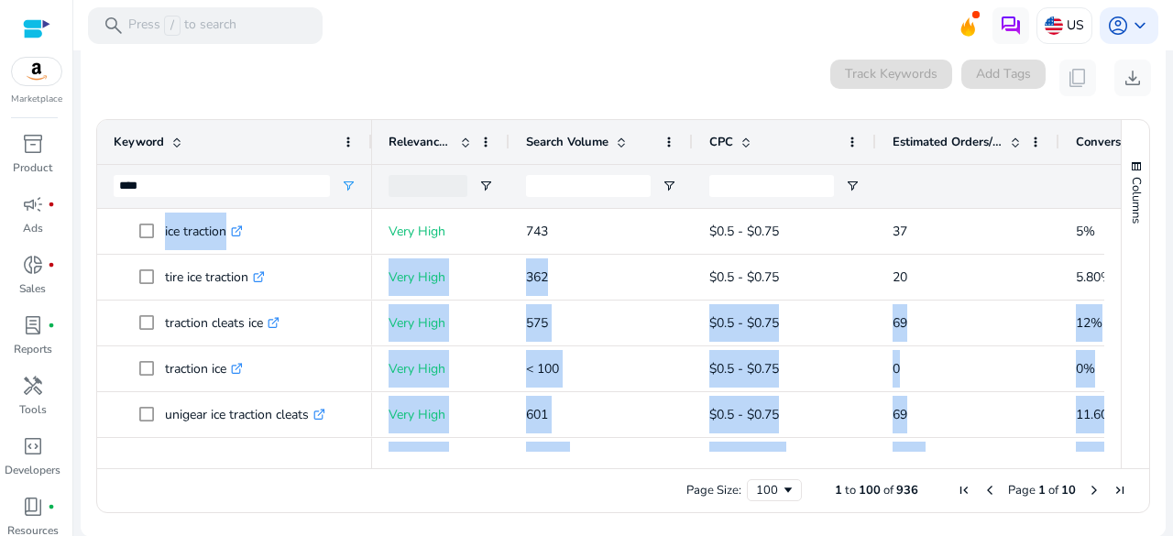
click at [210, 505] on div "Page Size: 100 1 to 100 of 936 Page 1 of 10" at bounding box center [623, 490] width 1052 height 44
click at [211, 488] on div "Page Size: 100 1 to 100 of 936 Page 1 of 10" at bounding box center [623, 490] width 1052 height 44
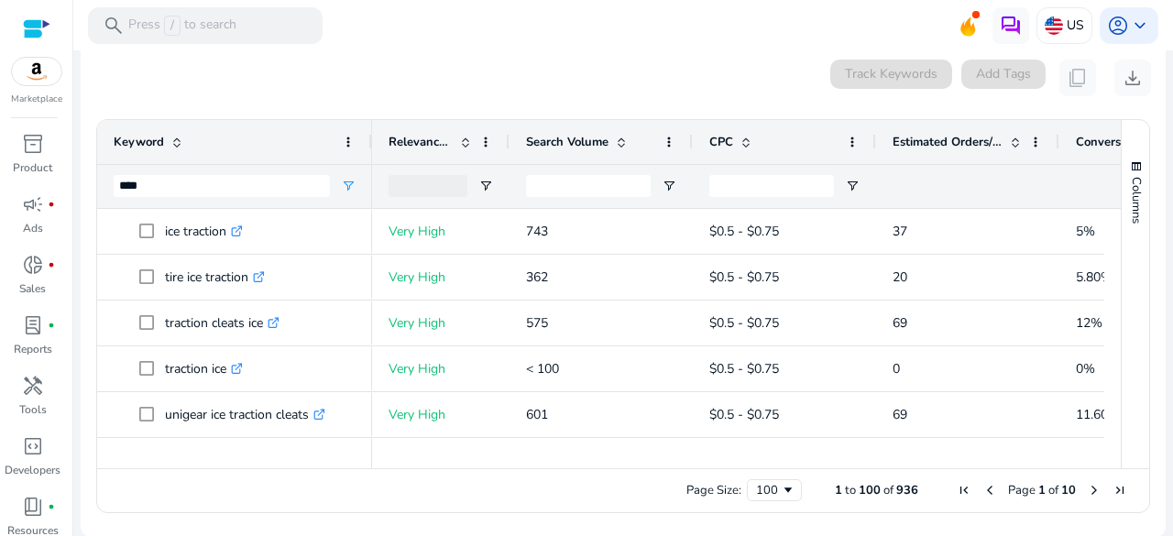
click at [86, 223] on ag-grid-angular "Press SPACE to select this row. Drag here to set row groups Drag here to set co…" at bounding box center [623, 316] width 1083 height 412
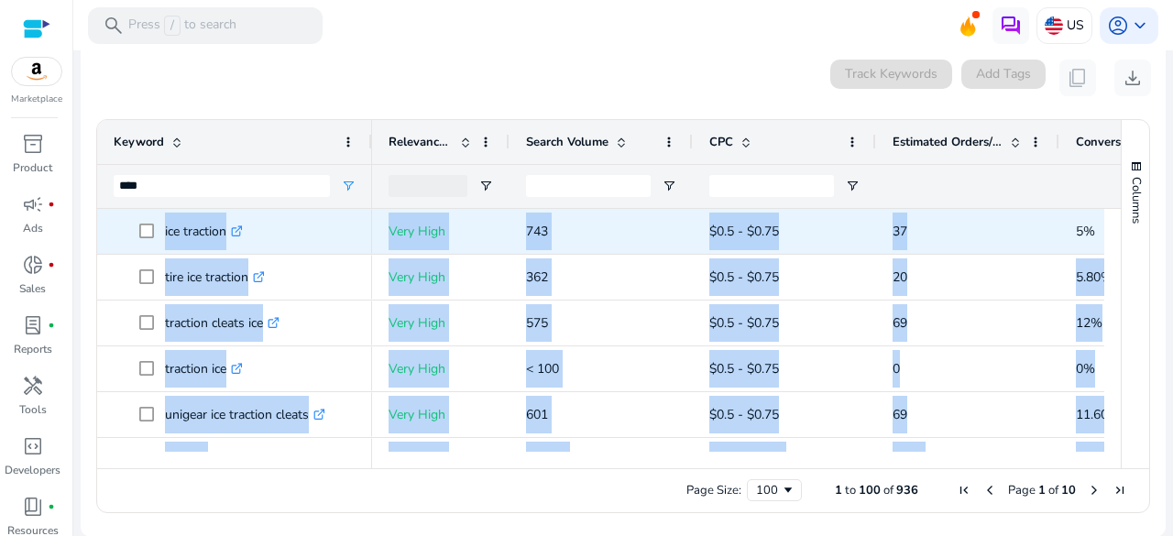
drag, startPoint x: 95, startPoint y: 221, endPoint x: 1028, endPoint y: 232, distance: 932.7
click at [1028, 232] on ag-grid-angular "Press SPACE to select this row. Drag here to set row groups Drag here to set co…" at bounding box center [623, 316] width 1083 height 412
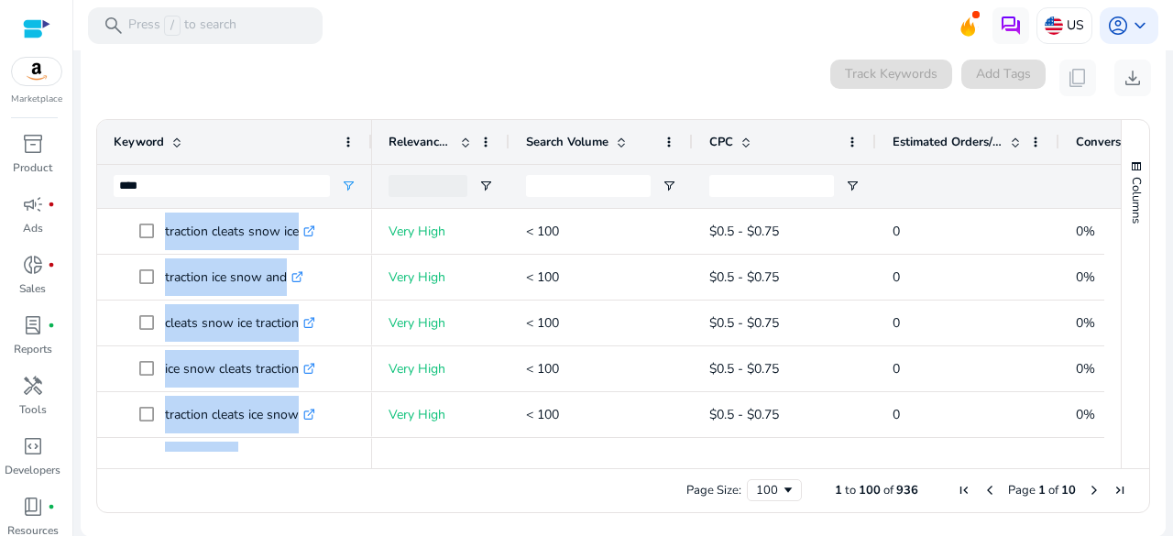
click at [260, 492] on div "Page Size: 100 1 to 100 of 936 Page 1 of 10" at bounding box center [623, 490] width 1052 height 44
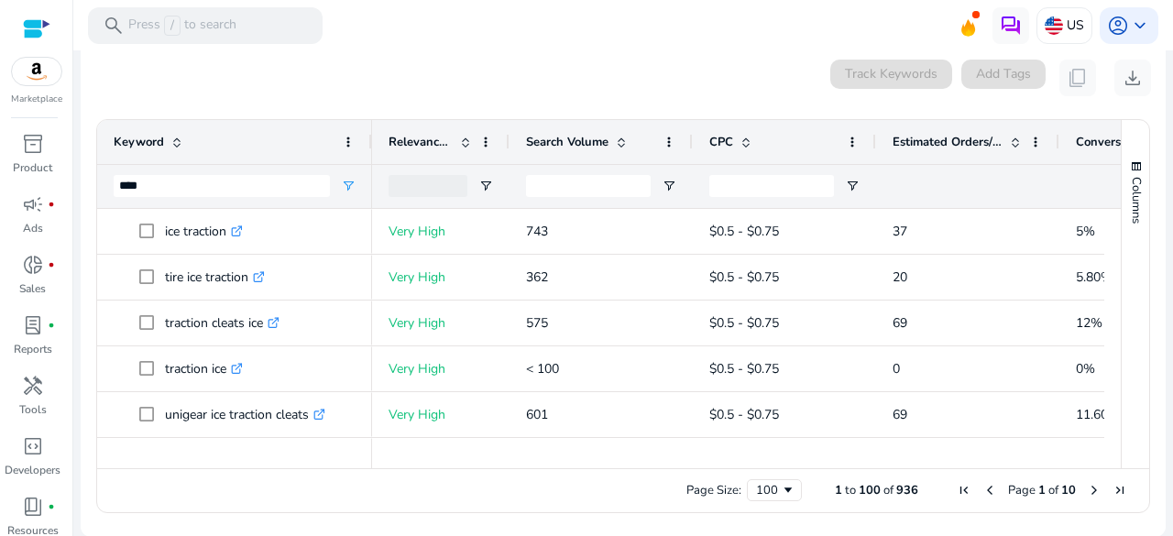
click at [239, 93] on div "0 keyword(s) selected Track Keywords Add Tags content_copy download" at bounding box center [622, 78] width 1055 height 37
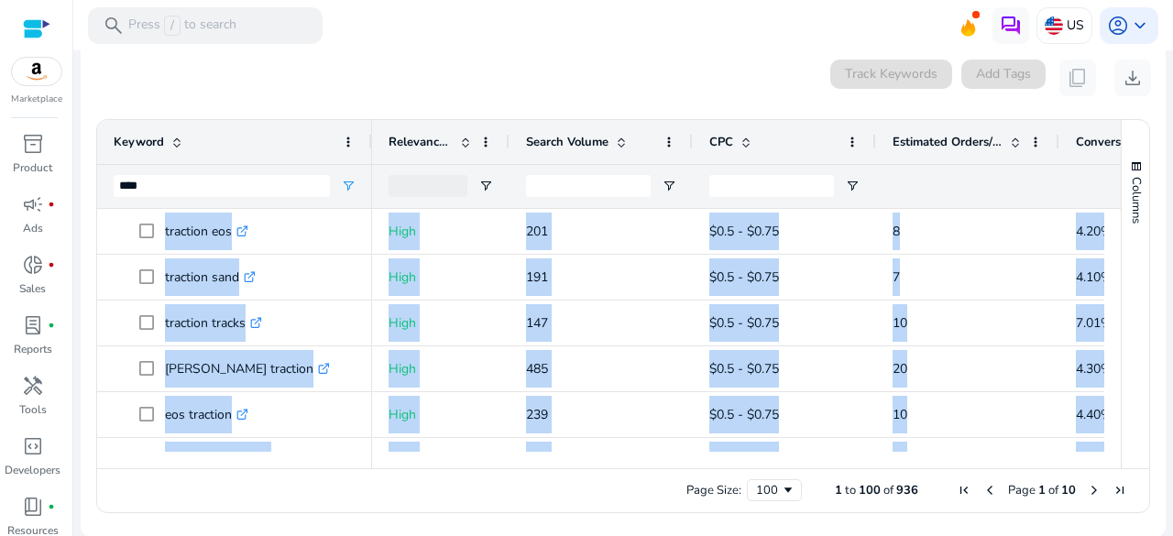
drag, startPoint x: 84, startPoint y: 289, endPoint x: 1043, endPoint y: 453, distance: 972.3
click at [1043, 453] on ag-grid-angular "Press SPACE to select this row. Drag here to set row groups Drag here to set co…" at bounding box center [623, 316] width 1083 height 412
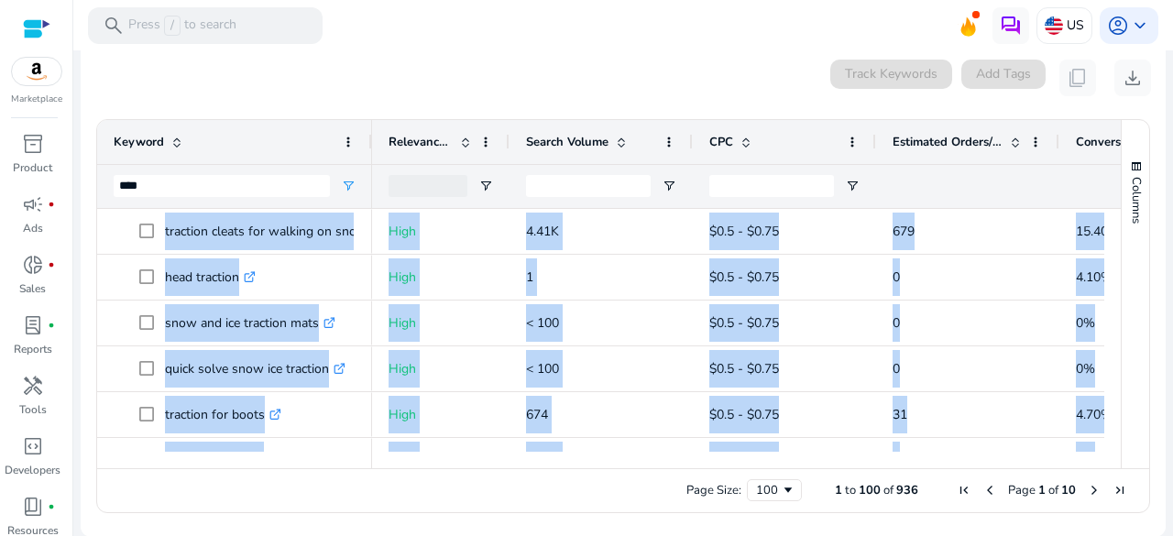
scroll to position [4337, 0]
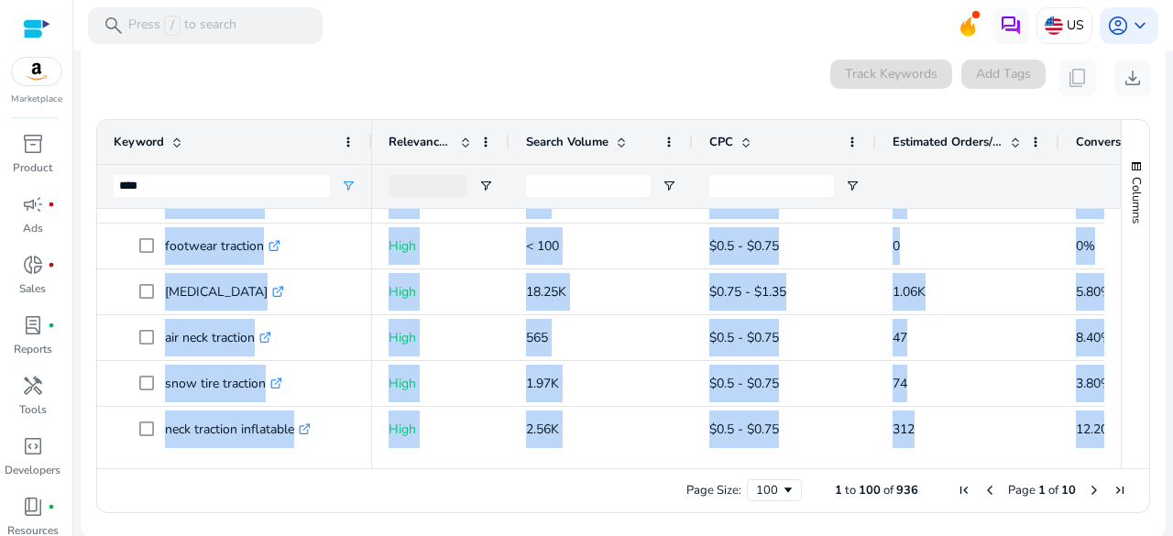
click at [1087, 488] on span "Next Page" at bounding box center [1094, 490] width 15 height 15
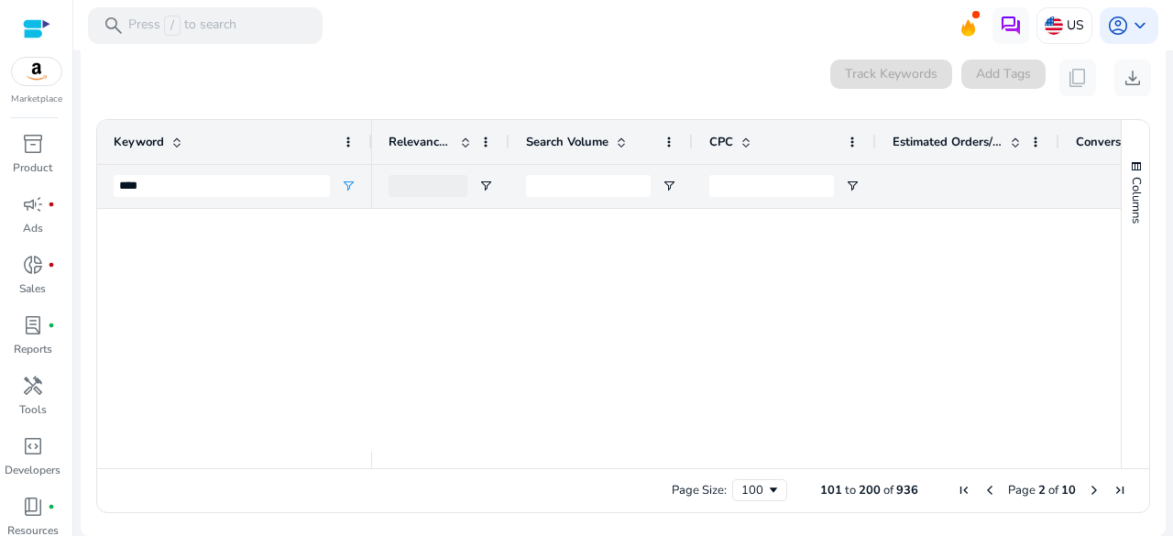
scroll to position [0, 0]
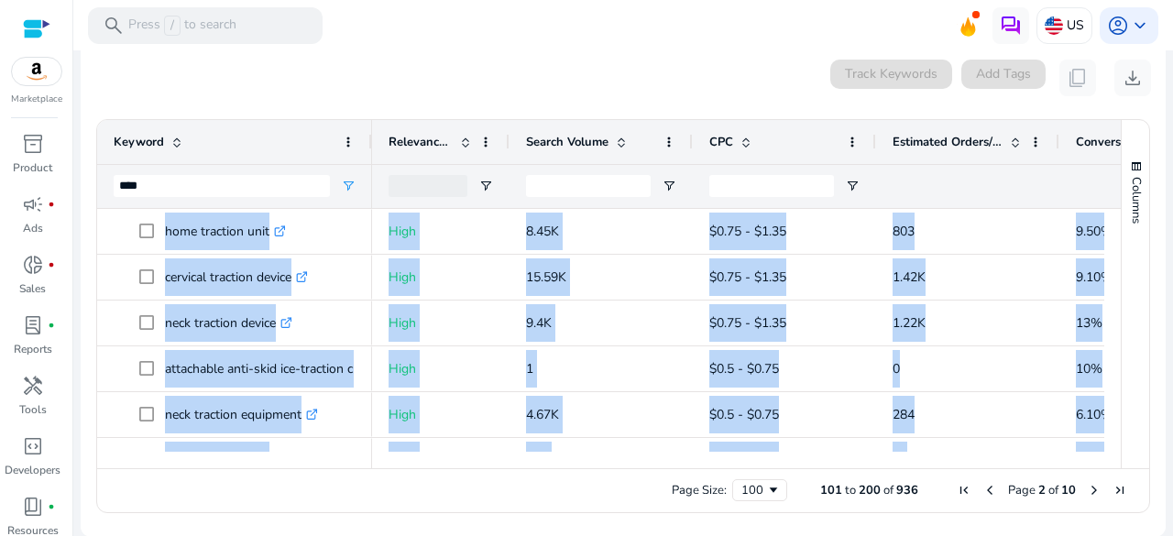
click at [430, 497] on div "Page Size: 100 101 to 200 of 936 Page 2 of 10" at bounding box center [623, 490] width 1052 height 44
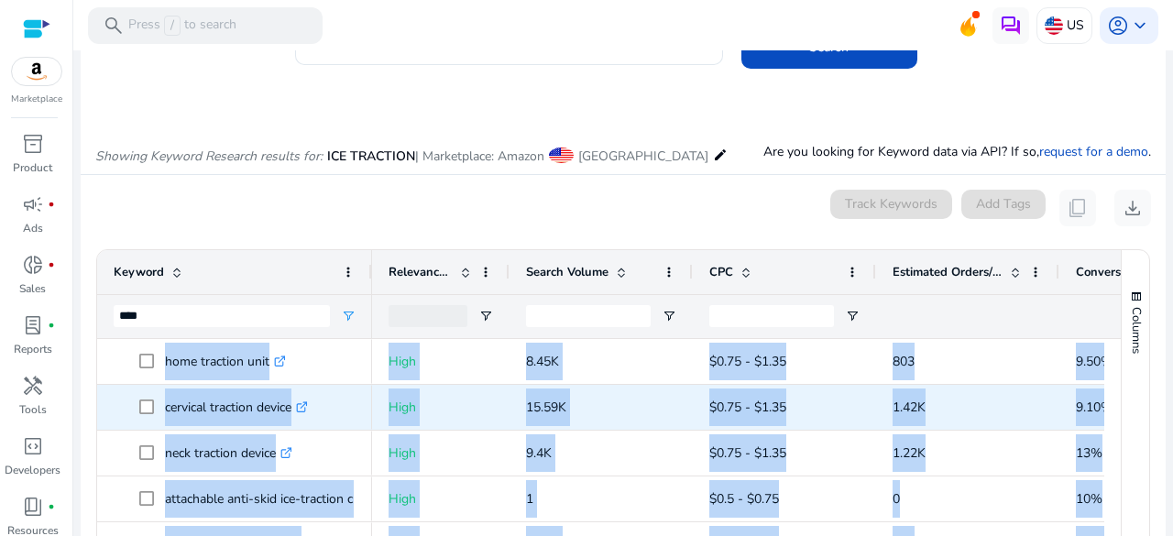
scroll to position [249, 0]
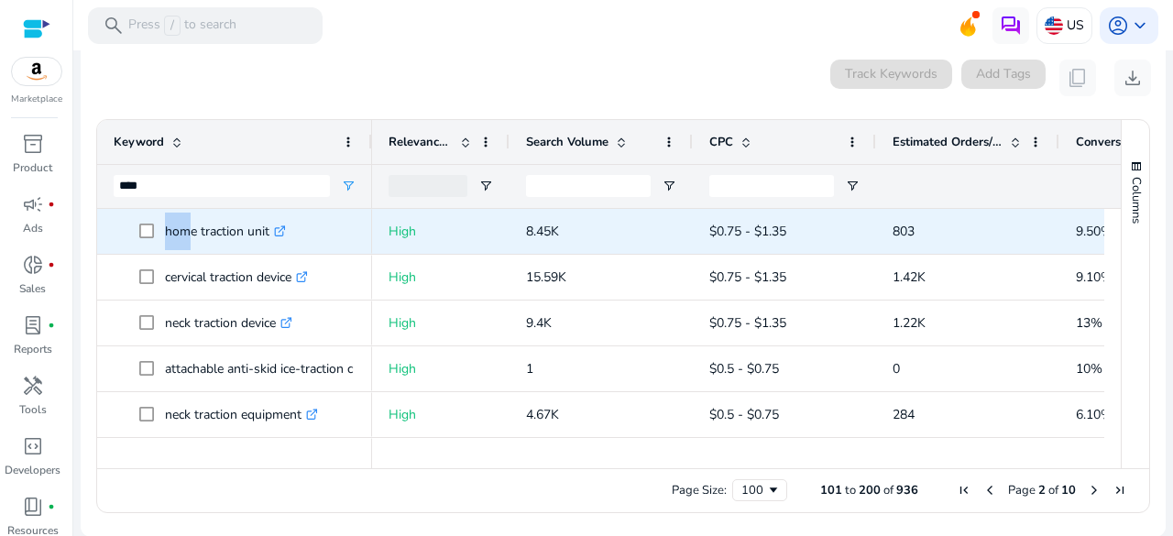
drag, startPoint x: 90, startPoint y: 173, endPoint x: 178, endPoint y: 216, distance: 97.9
click at [178, 216] on ag-grid-angular "101 to 200 of 936. Page 2 of 10 Drag here to set row groups Drag here to set co…" at bounding box center [623, 316] width 1083 height 412
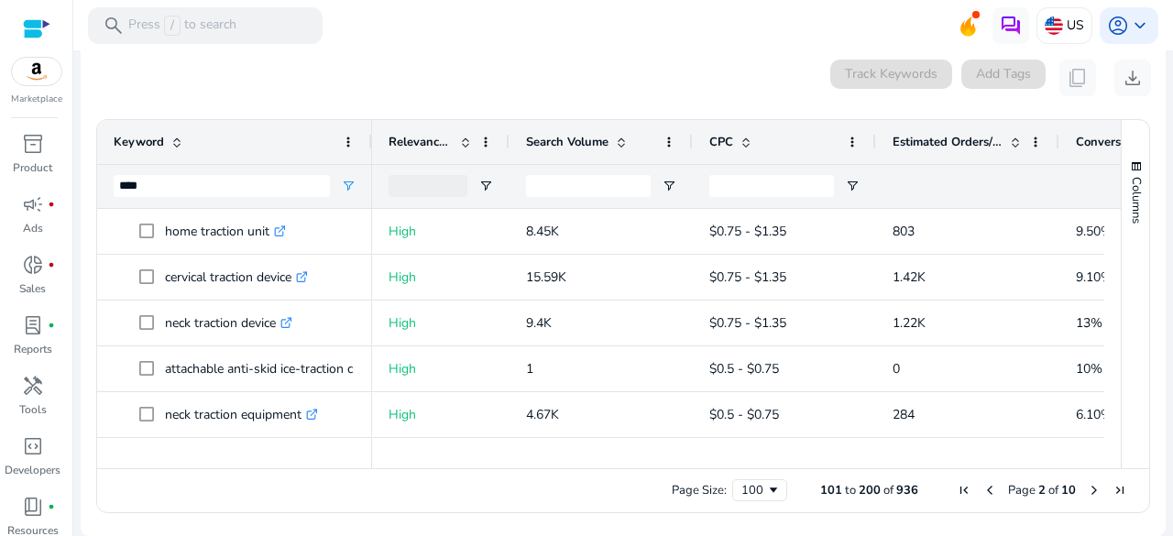
click at [89, 214] on ag-grid-angular "101 to 200 of 936. Page 2 of 10 Drag here to set row groups Drag here to set co…" at bounding box center [623, 316] width 1083 height 412
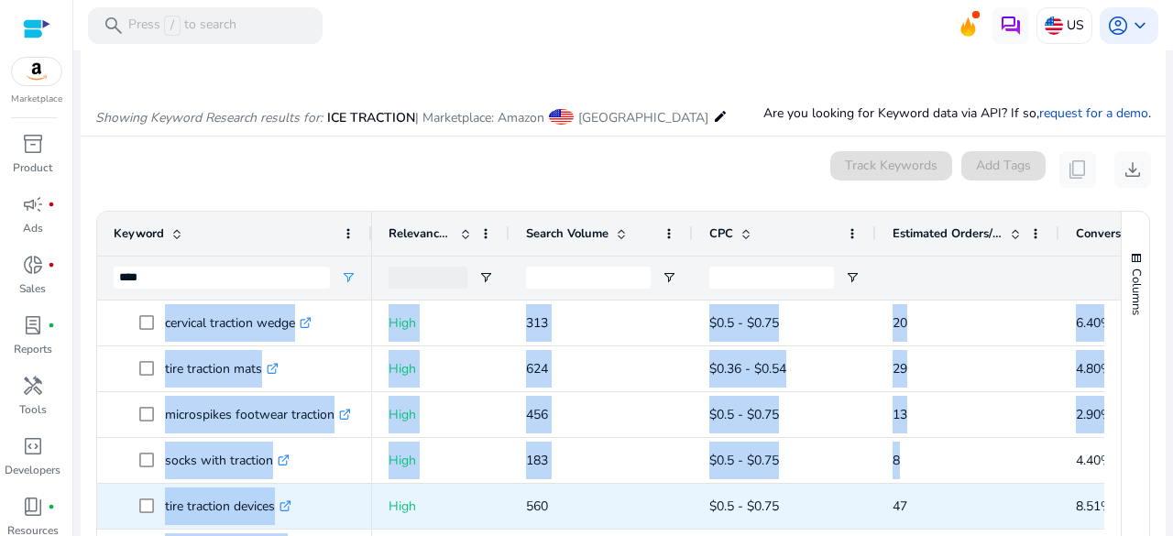
scroll to position [0, 0]
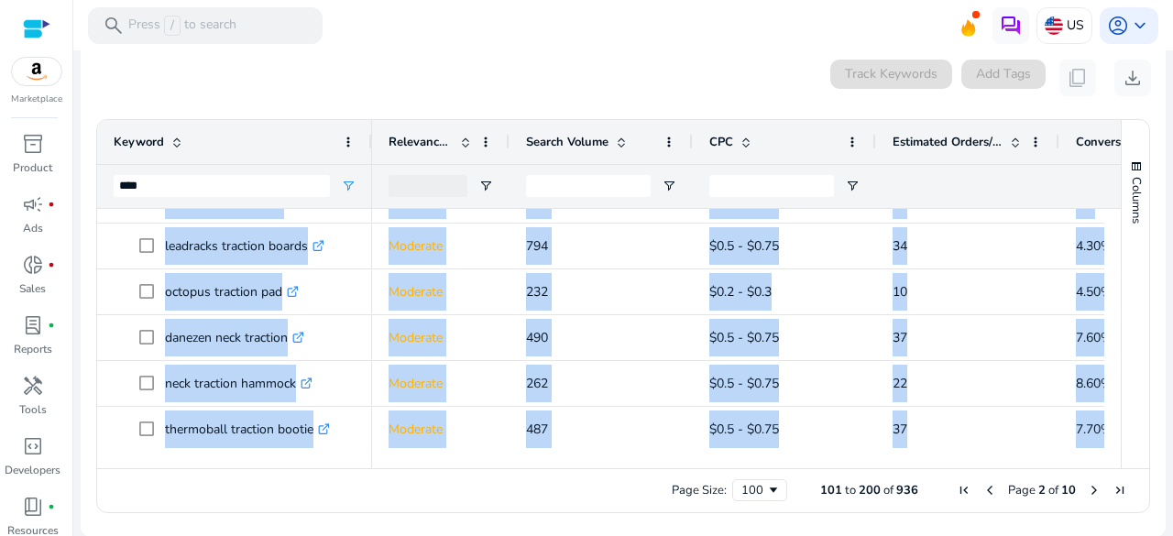
drag, startPoint x: 159, startPoint y: 318, endPoint x: 1077, endPoint y: 454, distance: 928.1
click at [1077, 454] on div "Keyword **** Relevance Score Search Volume 9" at bounding box center [608, 294] width 1023 height 348
copy body "home traction unit .st0{fill:#2c8af8} saunders neck traction .st0{fill:#2c8af8}…"
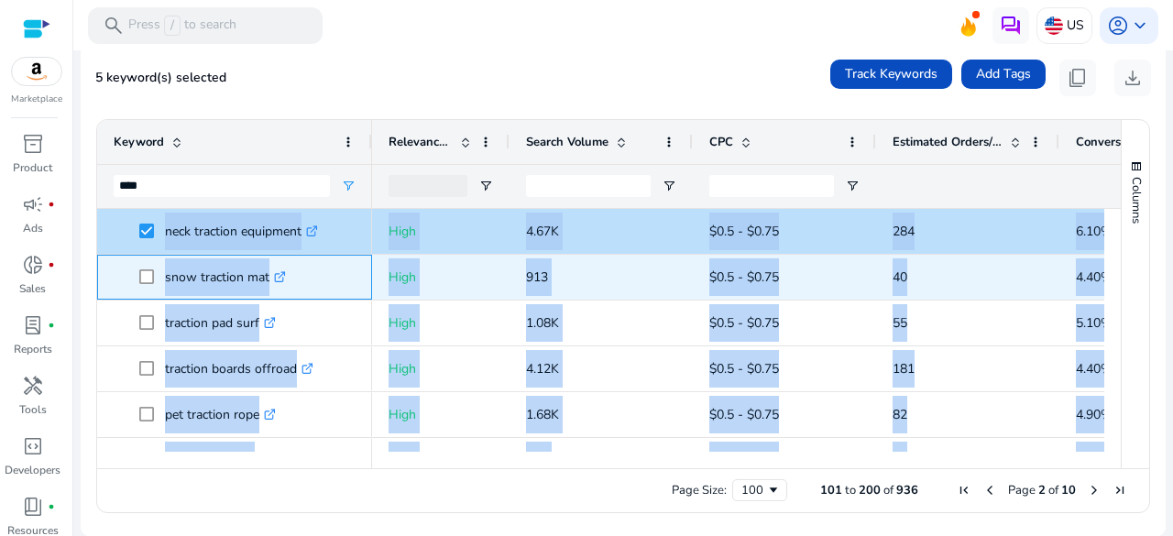
click at [150, 267] on span at bounding box center [152, 277] width 26 height 38
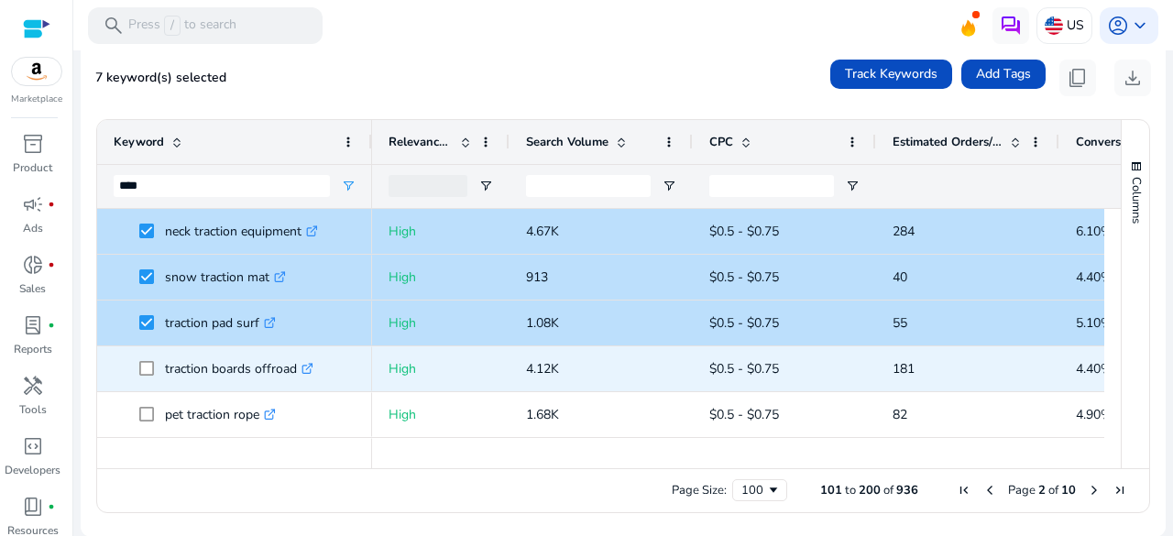
click at [144, 350] on span at bounding box center [152, 369] width 26 height 38
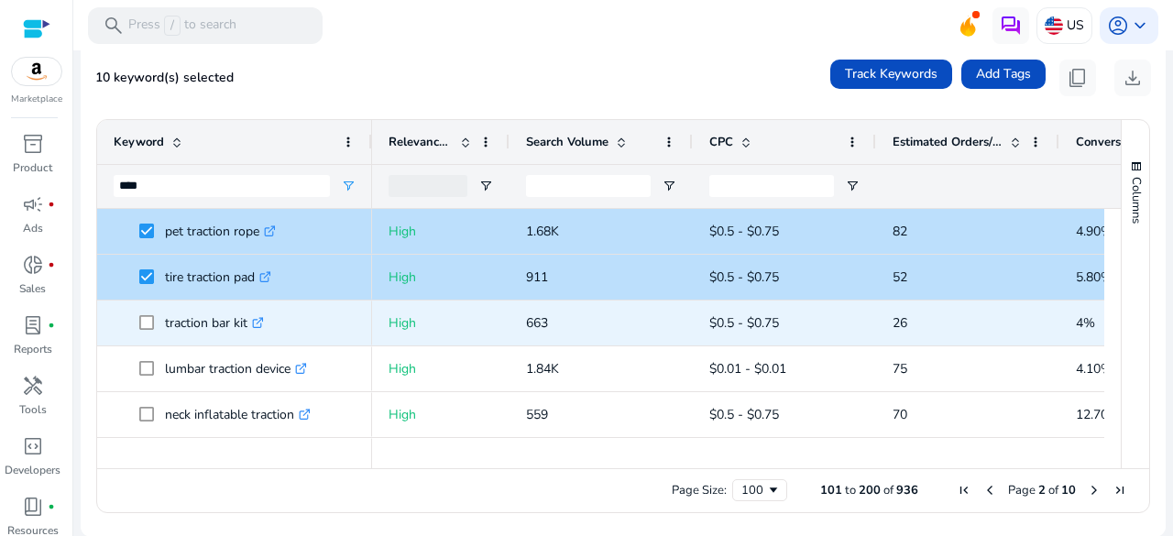
click at [145, 330] on span at bounding box center [152, 323] width 26 height 38
click at [145, 331] on span at bounding box center [152, 323] width 26 height 38
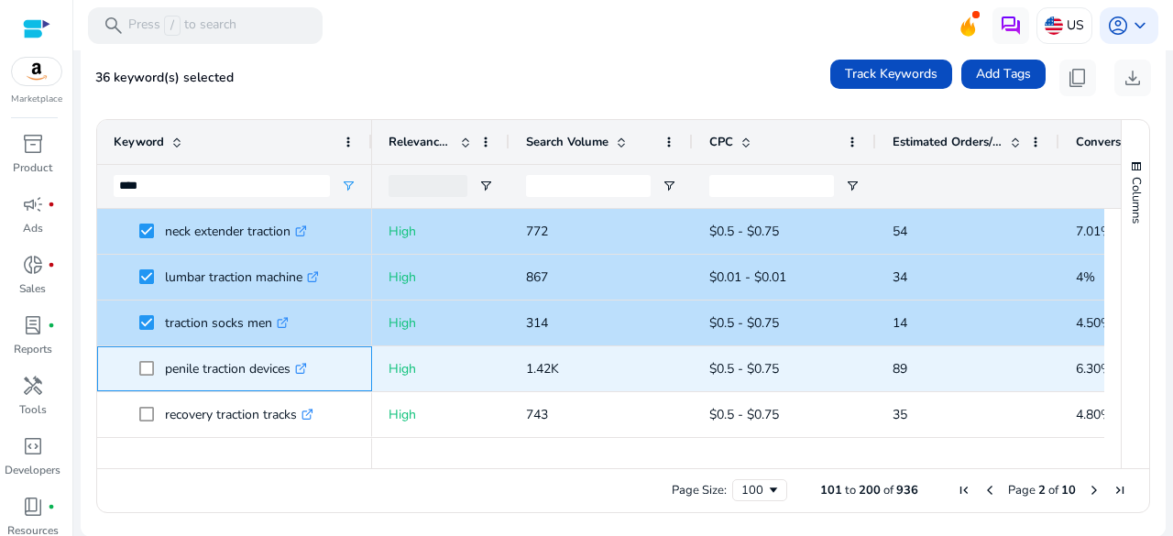
click at [141, 358] on span at bounding box center [152, 369] width 26 height 38
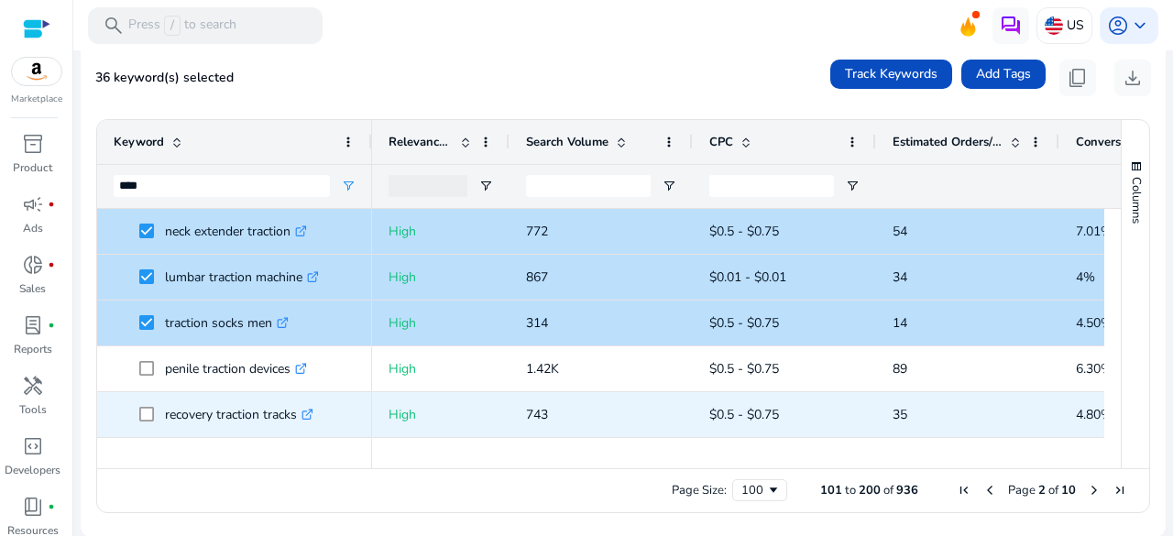
click at [146, 421] on span at bounding box center [152, 415] width 26 height 38
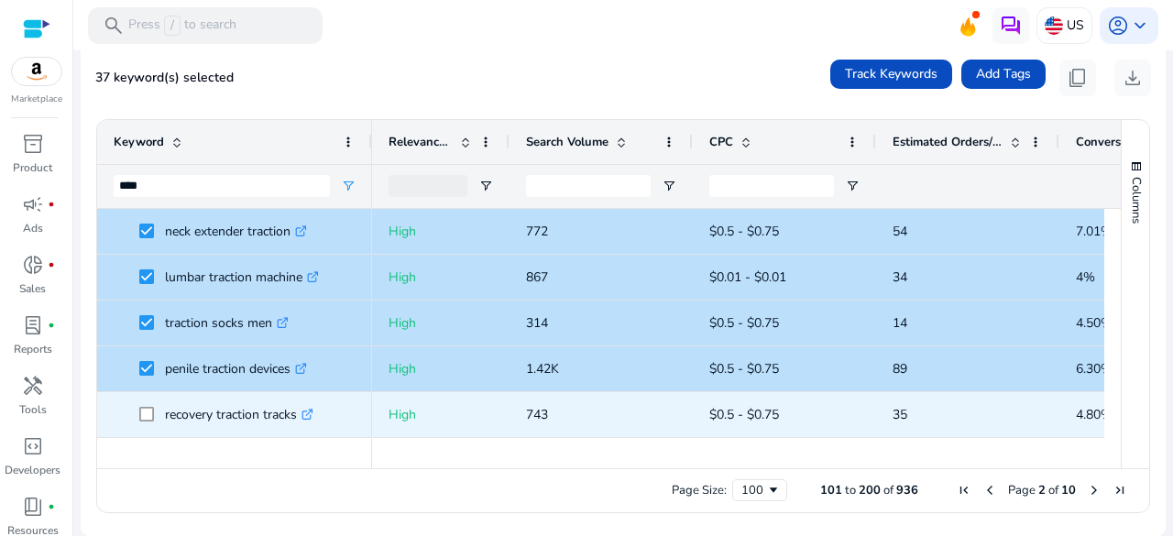
click at [145, 405] on span at bounding box center [152, 415] width 26 height 38
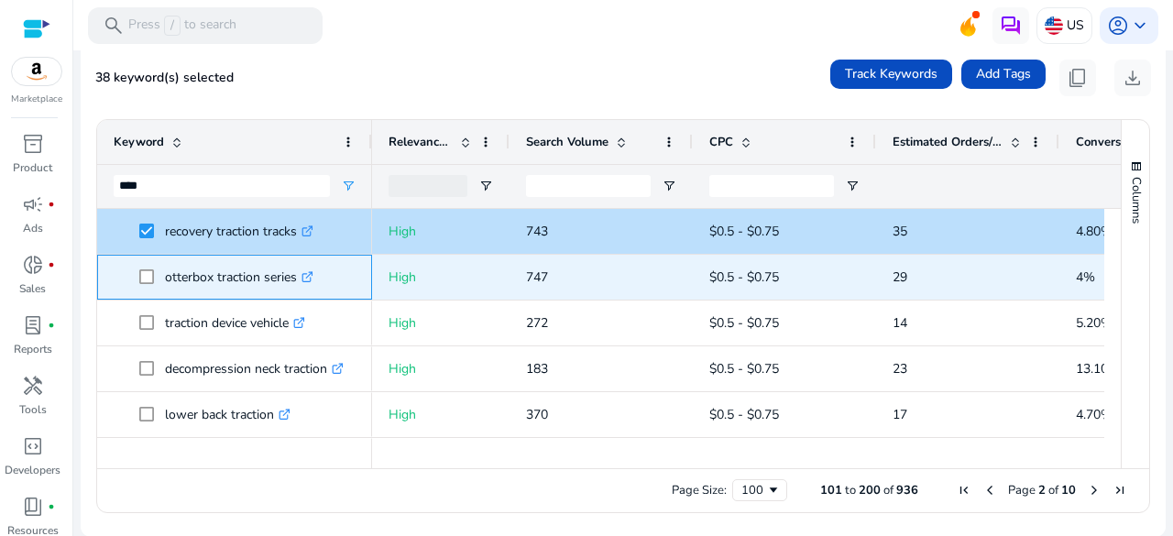
click at [150, 284] on span at bounding box center [152, 277] width 26 height 38
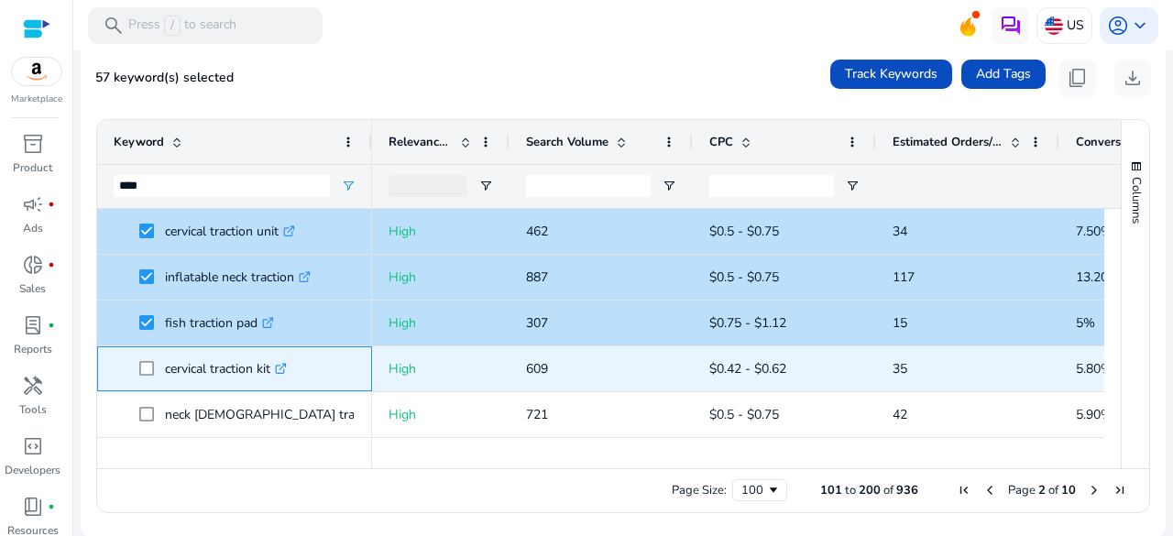
click at [147, 358] on span at bounding box center [152, 369] width 26 height 38
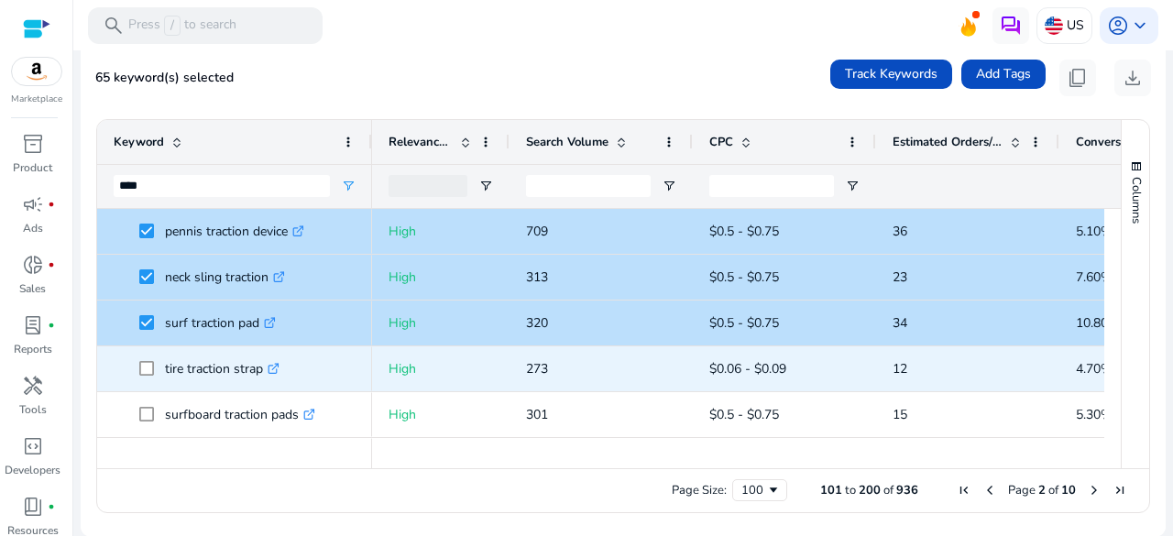
drag, startPoint x: 147, startPoint y: 356, endPoint x: 145, endPoint y: 397, distance: 40.4
click at [145, 358] on span at bounding box center [152, 369] width 26 height 38
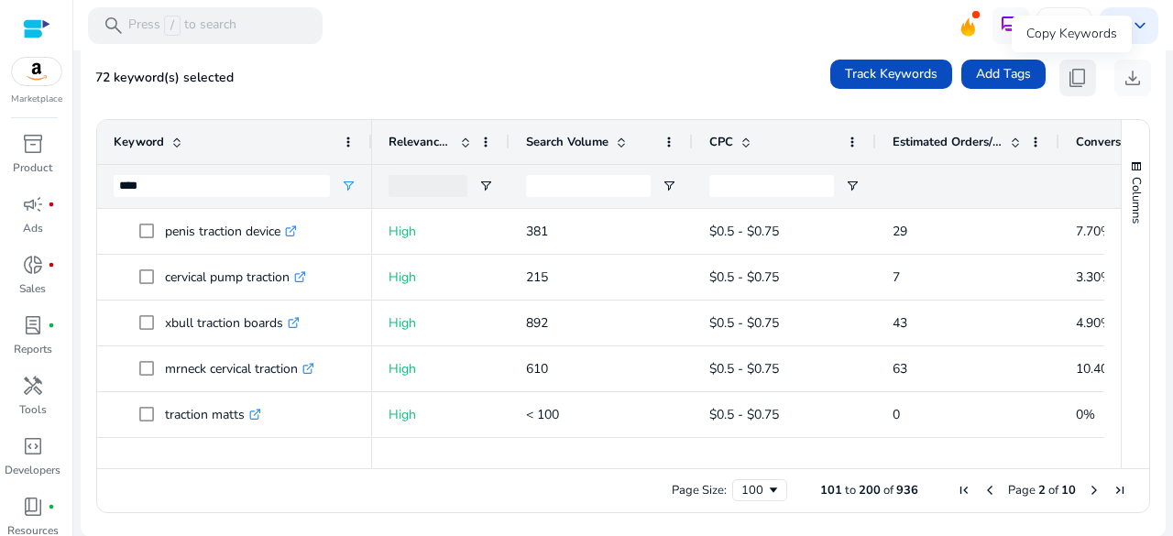
click at [1075, 84] on span "content_copy" at bounding box center [1077, 78] width 22 height 22
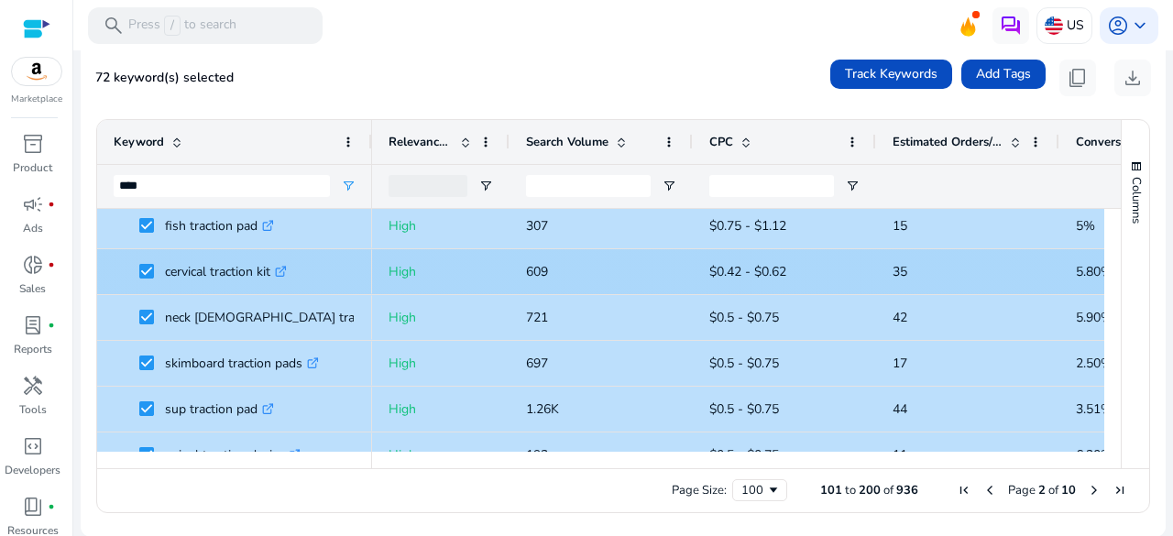
scroll to position [2657, 0]
